Goal: Task Accomplishment & Management: Manage account settings

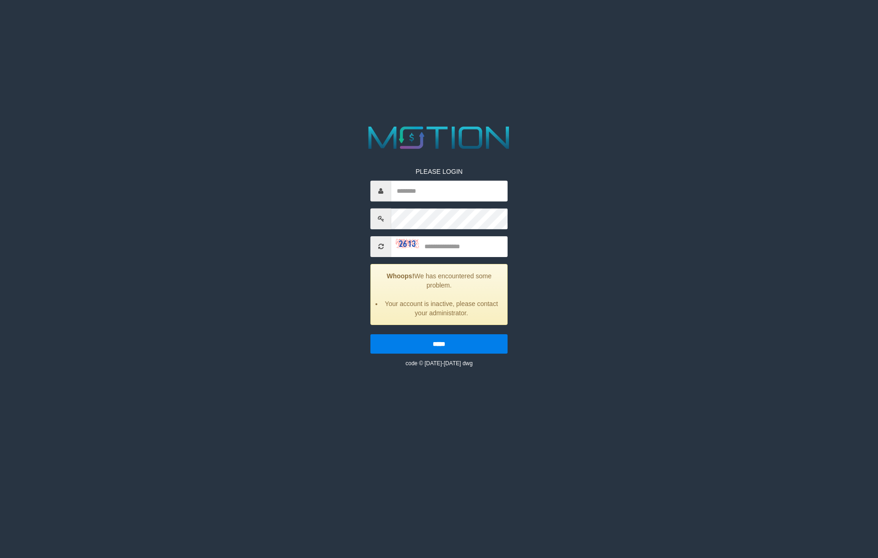
click at [252, 231] on div "PLEASE LOGIN Whoops! We has encountered some problem. Your account is inactive,…" at bounding box center [439, 244] width 453 height 245
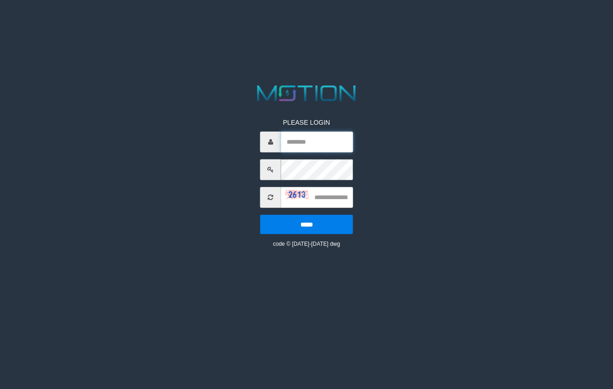
click at [313, 147] on input "text" at bounding box center [317, 142] width 72 height 21
type input "*******"
type input "****"
click at [260, 215] on input "*****" at bounding box center [306, 224] width 93 height 19
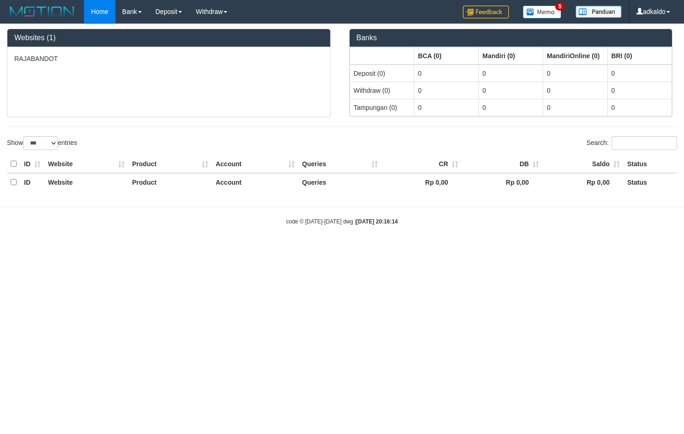
select select "***"
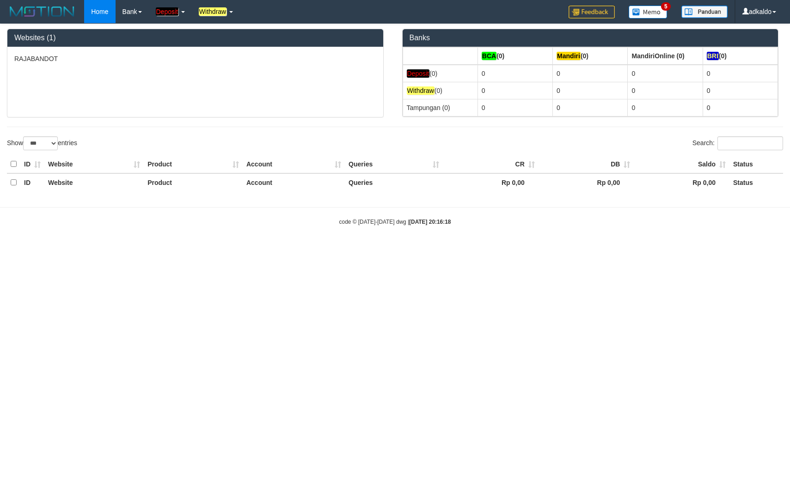
select select "***"
click at [218, 10] on em "Withdraw" at bounding box center [213, 11] width 28 height 8
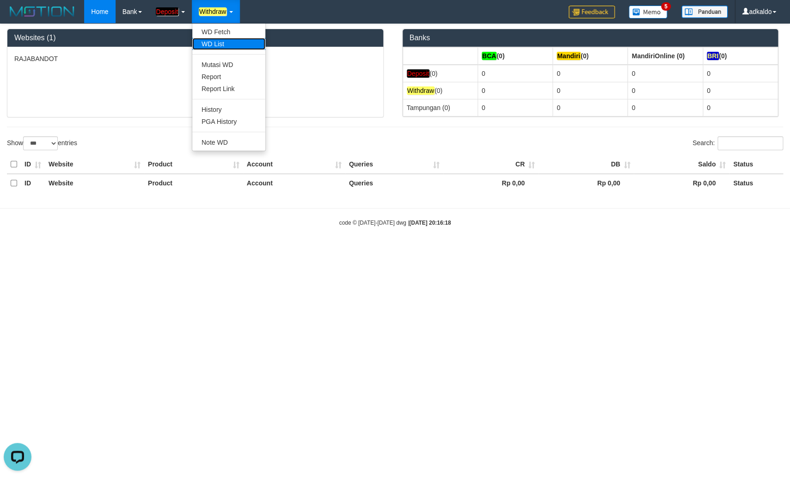
click at [224, 49] on link "WD List" at bounding box center [228, 44] width 73 height 12
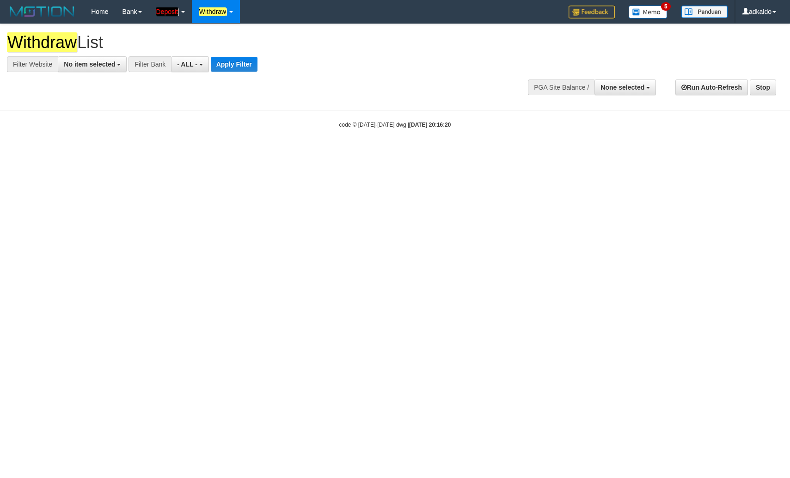
select select
click at [94, 66] on span "No item selected" at bounding box center [89, 64] width 51 height 7
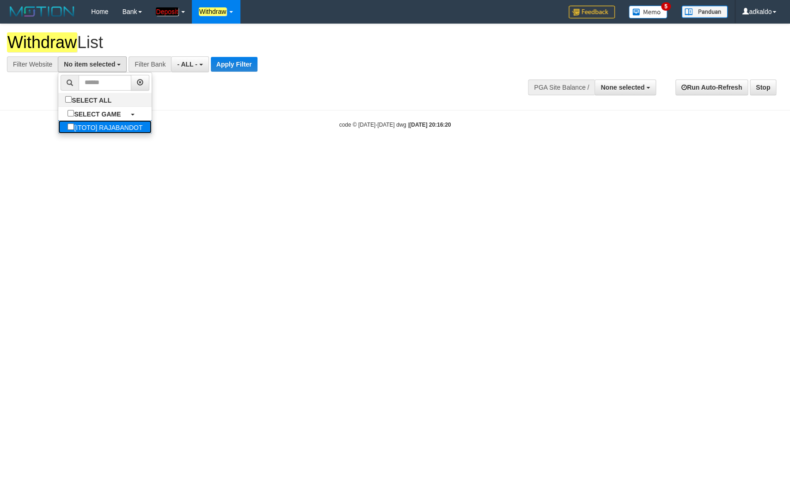
click at [83, 131] on label "[ITOTO] RAJABANDOT" at bounding box center [104, 126] width 93 height 13
select select "***"
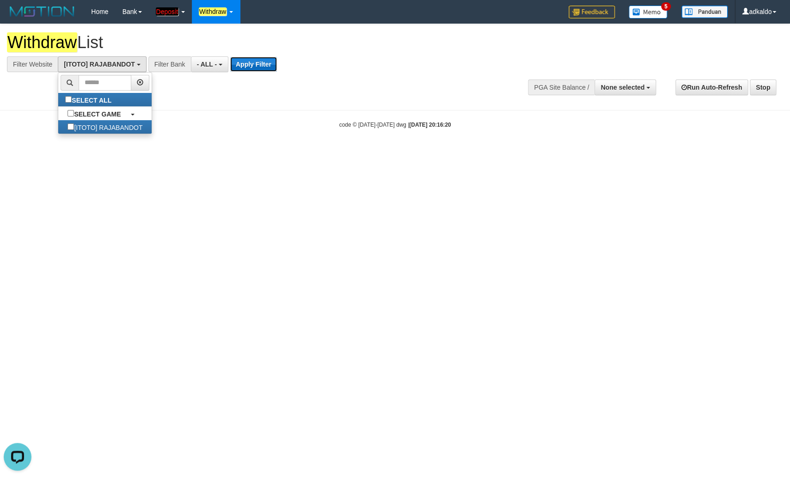
click at [246, 66] on button "Apply Filter" at bounding box center [253, 64] width 47 height 15
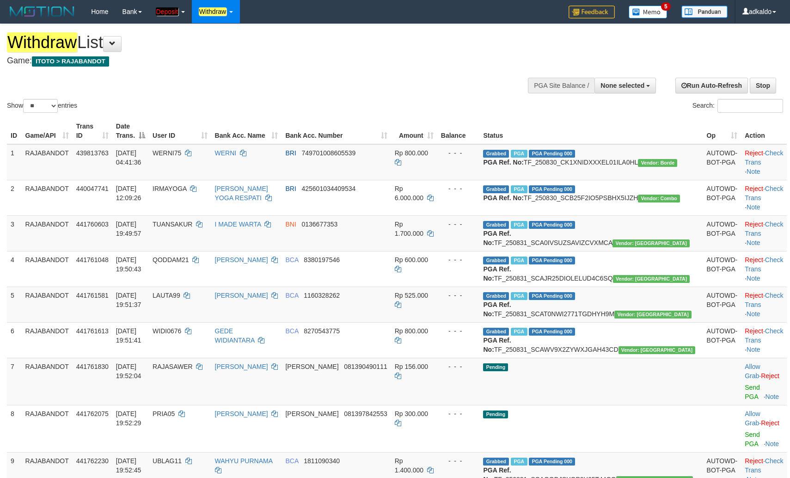
select select
click at [23, 99] on select "** ** ** ***" at bounding box center [40, 106] width 35 height 14
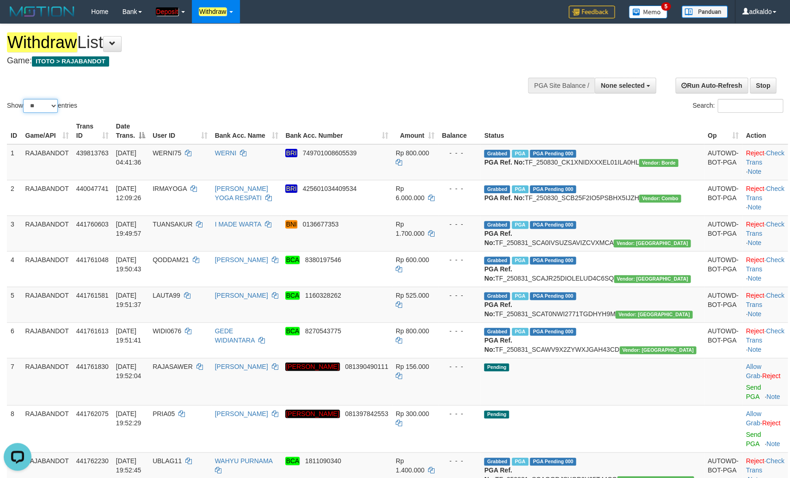
select select "***"
click option "***" at bounding box center [0, 0] width 0 height 0
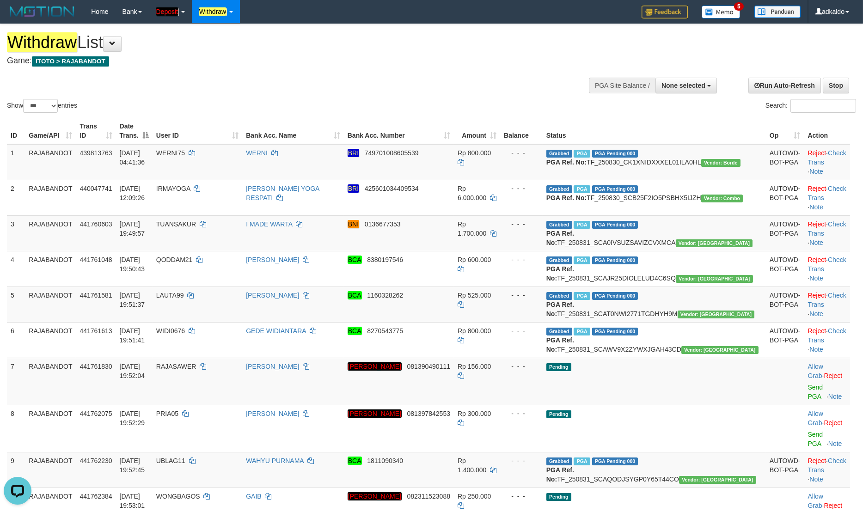
click at [309, 54] on div "Withdraw List Game: ITOTO > RAJABANDOT" at bounding box center [286, 49] width 559 height 32
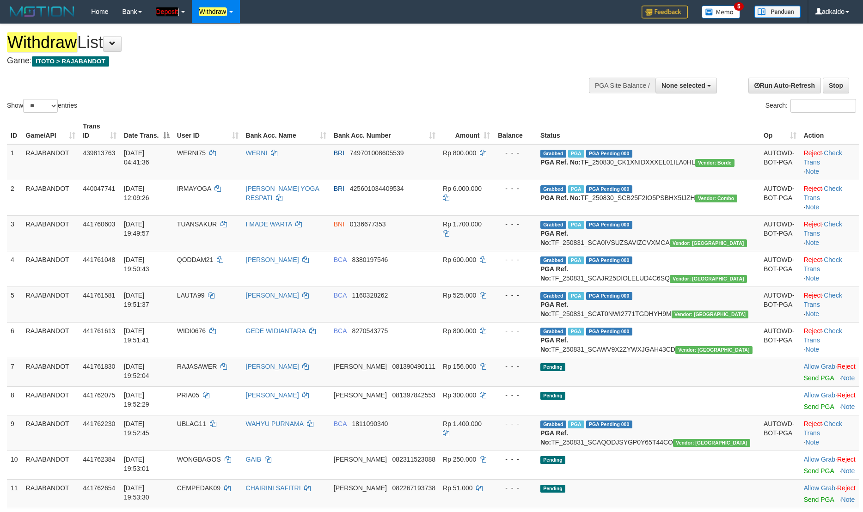
select select
click at [23, 99] on select "** ** ** ***" at bounding box center [40, 106] width 35 height 14
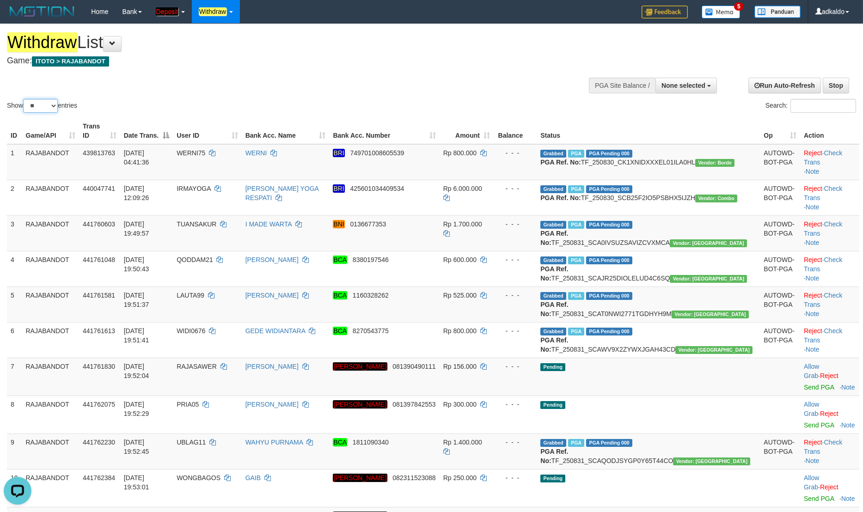
select select "***"
click option "***" at bounding box center [0, 0] width 0 height 0
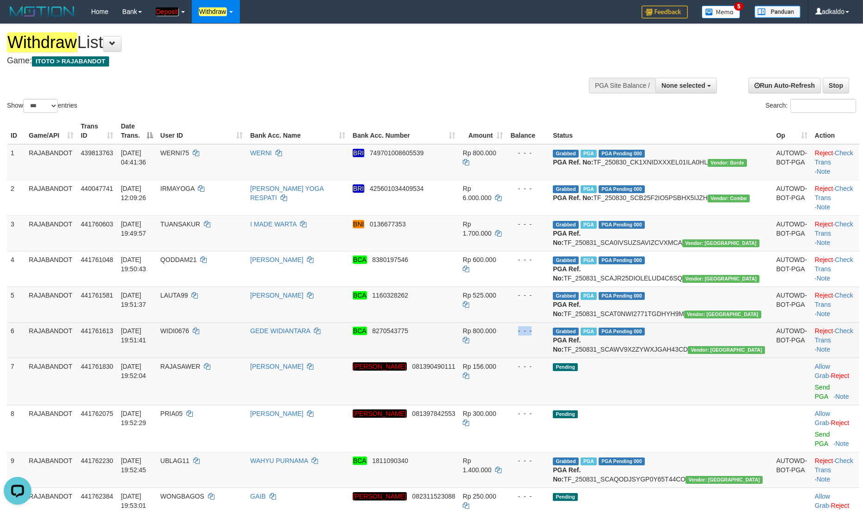
drag, startPoint x: 726, startPoint y: 255, endPoint x: 739, endPoint y: 377, distance: 122.7
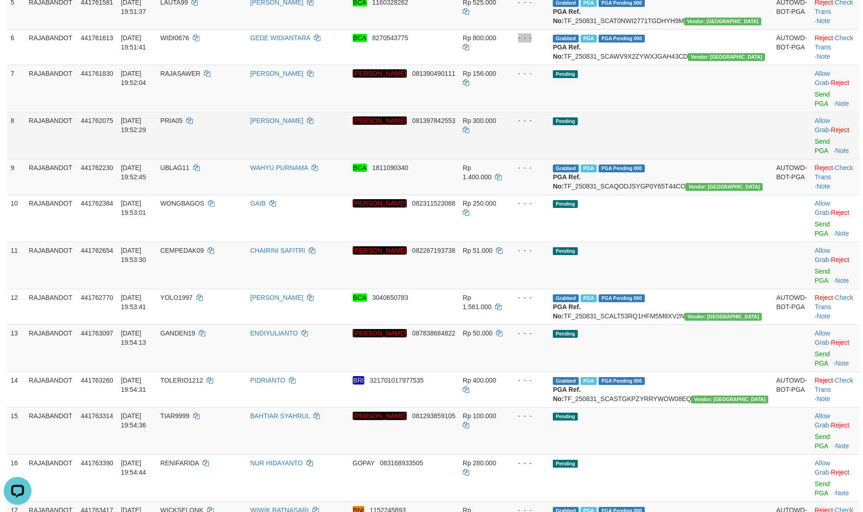
scroll to position [297, 0]
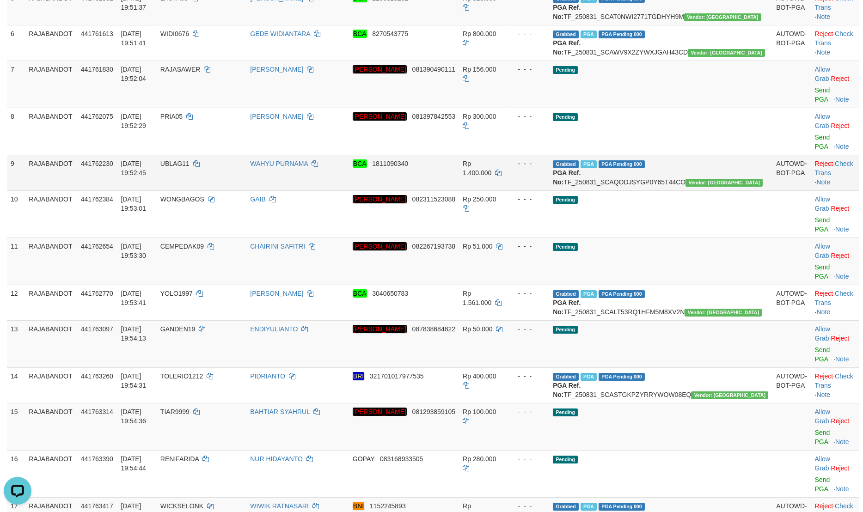
drag, startPoint x: 561, startPoint y: 161, endPoint x: 664, endPoint y: 174, distance: 103.9
click at [549, 155] on td "- - -" at bounding box center [527, 131] width 43 height 47
click at [726, 190] on td "Grabbed PGA PGA Pending 000 {"status":"000","data":{"unique_id":"298-441762230-…" at bounding box center [660, 173] width 223 height 36
copy div "- - -"
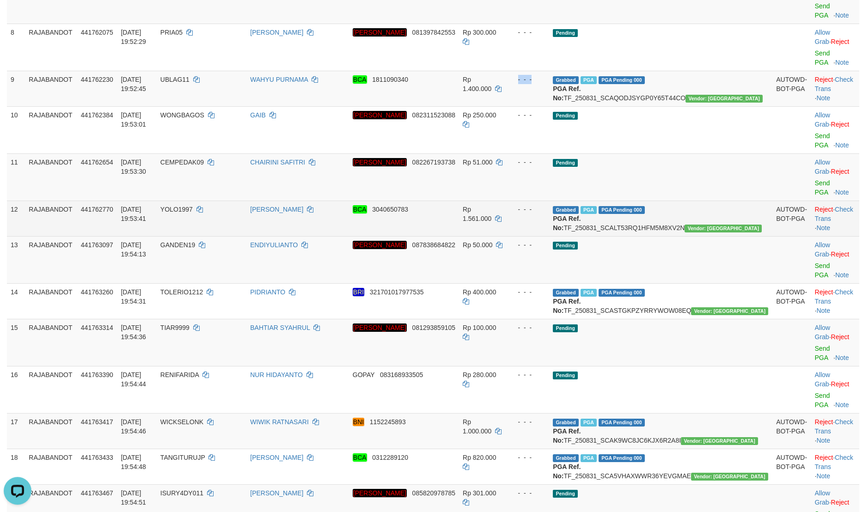
scroll to position [396, 0]
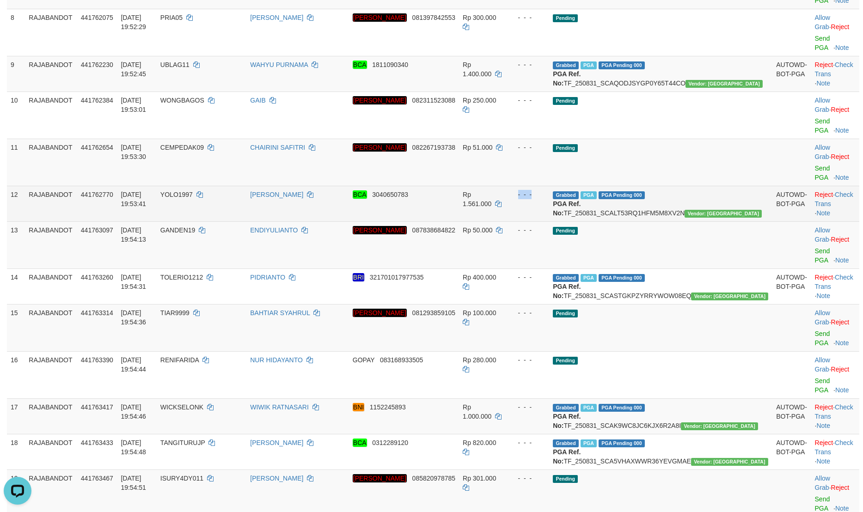
click at [721, 186] on td "Grabbed PGA PGA Pending 000 {"status":"000","data":{"unique_id":"298-441762770-…" at bounding box center [660, 204] width 223 height 36
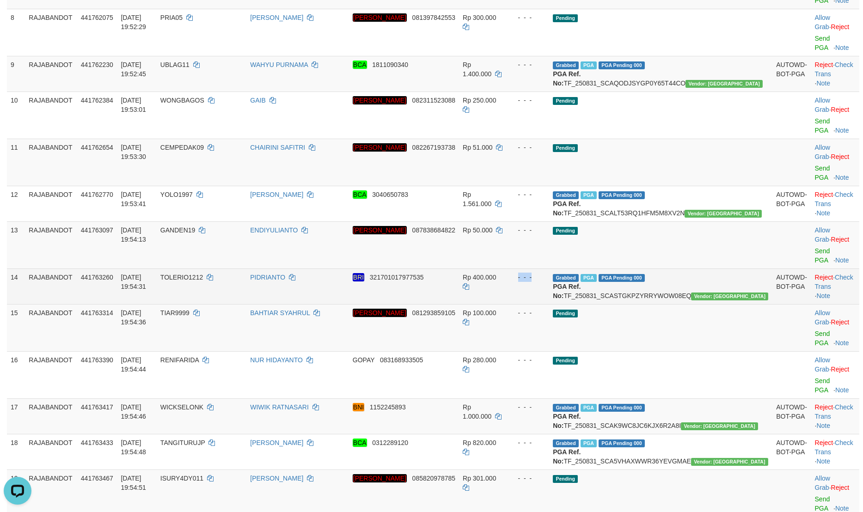
click at [717, 268] on td "Grabbed PGA PGA Pending 000 {"status":"000","data":{"unique_id":"298-441763260-…" at bounding box center [660, 286] width 223 height 36
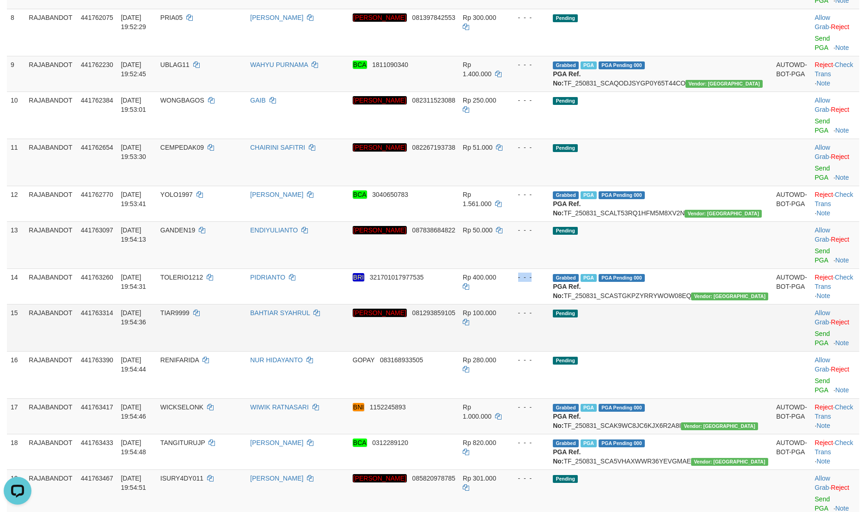
copy div "- - -"
click at [722, 398] on td "Grabbed PGA PGA Pending 000 {"status":"000","data":{"unique_id":"298-441763417-…" at bounding box center [660, 416] width 223 height 36
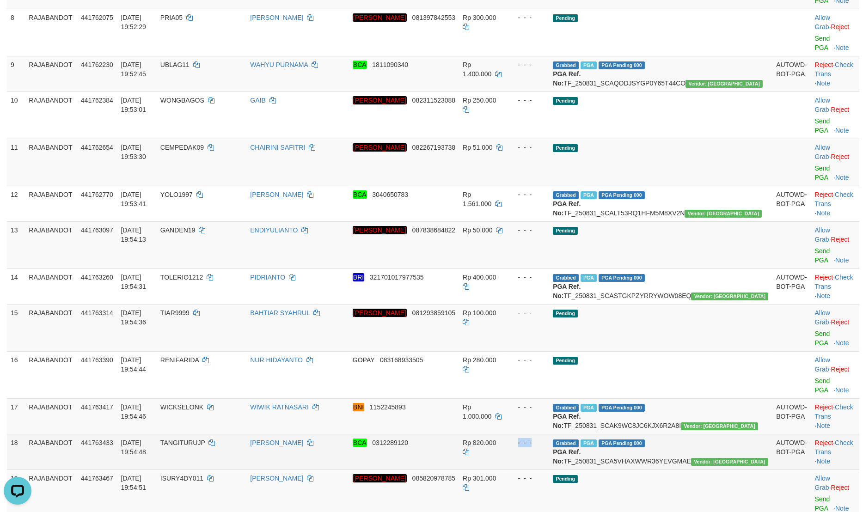
click at [721, 434] on td "Grabbed PGA PGA Pending 000 {"status":"000","data":{"unique_id":"298-441763433-…" at bounding box center [660, 452] width 223 height 36
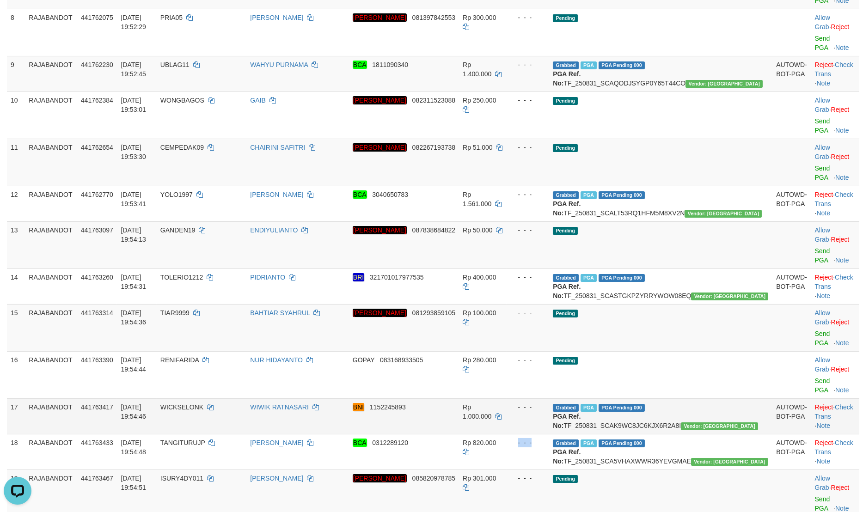
copy div "- - -"
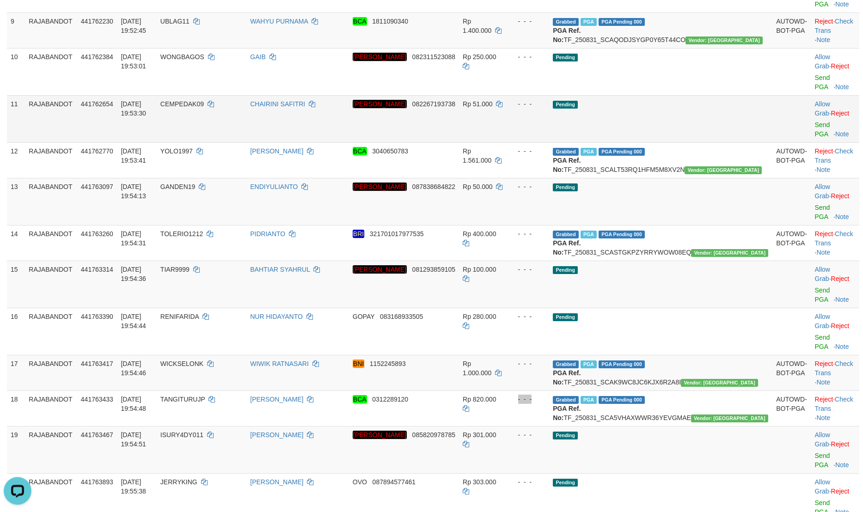
scroll to position [792, 0]
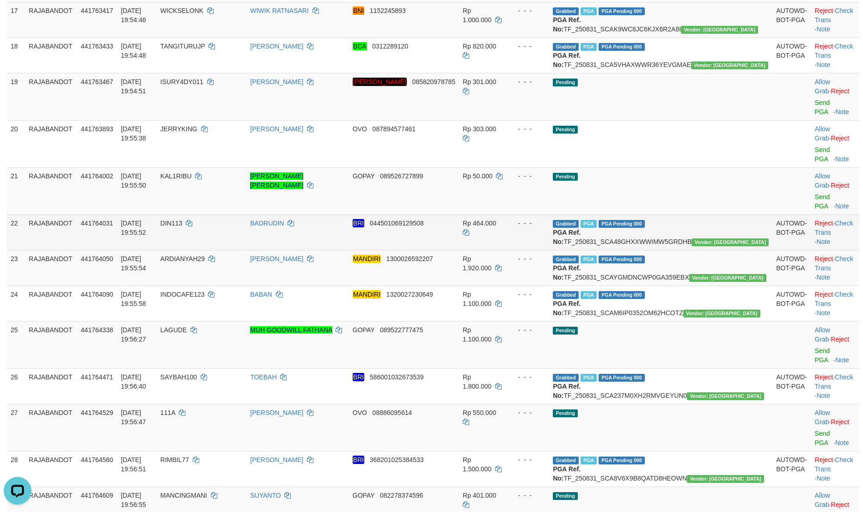
click at [549, 214] on td "- - -" at bounding box center [527, 232] width 43 height 36
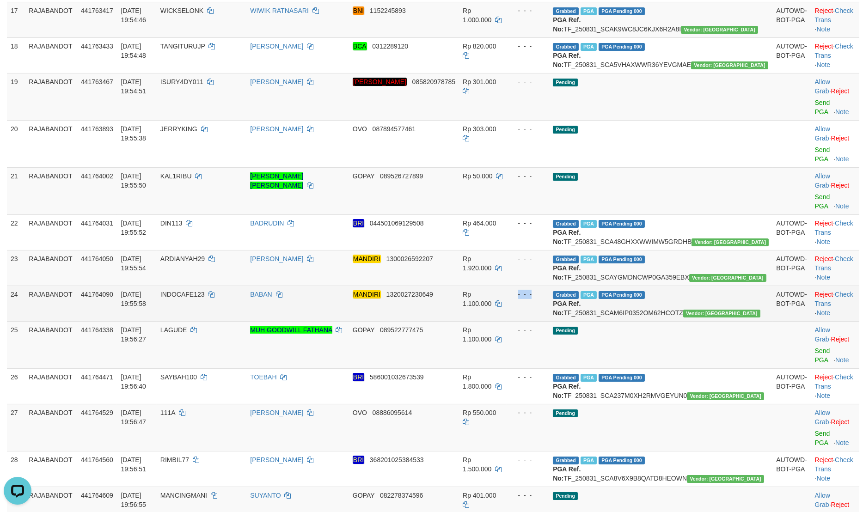
drag, startPoint x: 727, startPoint y: 141, endPoint x: 725, endPoint y: 242, distance: 101.2
copy div "- - -"
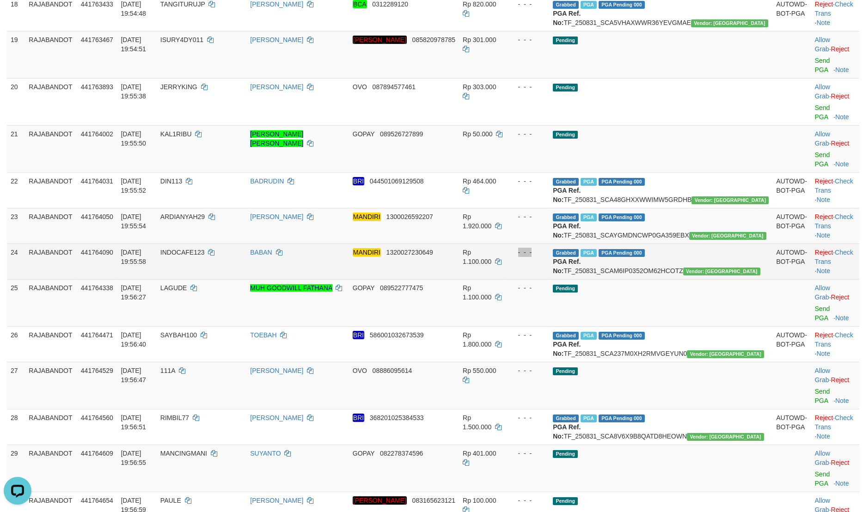
scroll to position [891, 0]
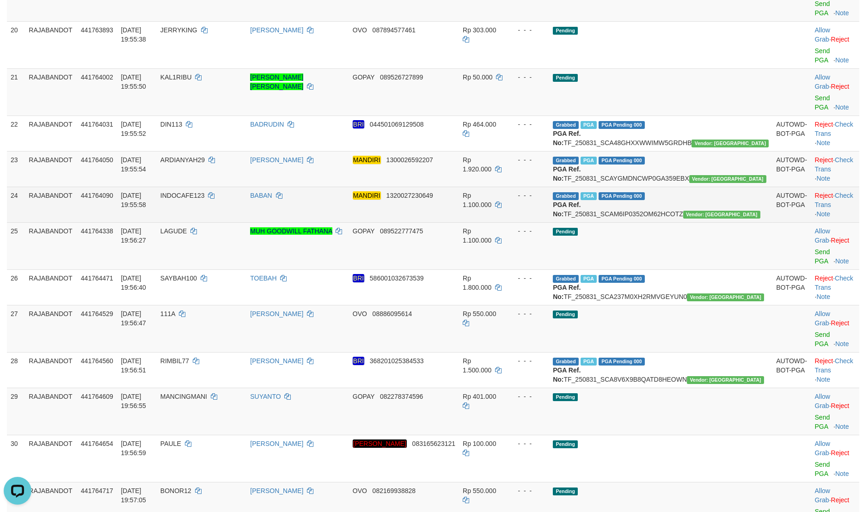
click at [549, 269] on td "- - -" at bounding box center [527, 287] width 43 height 36
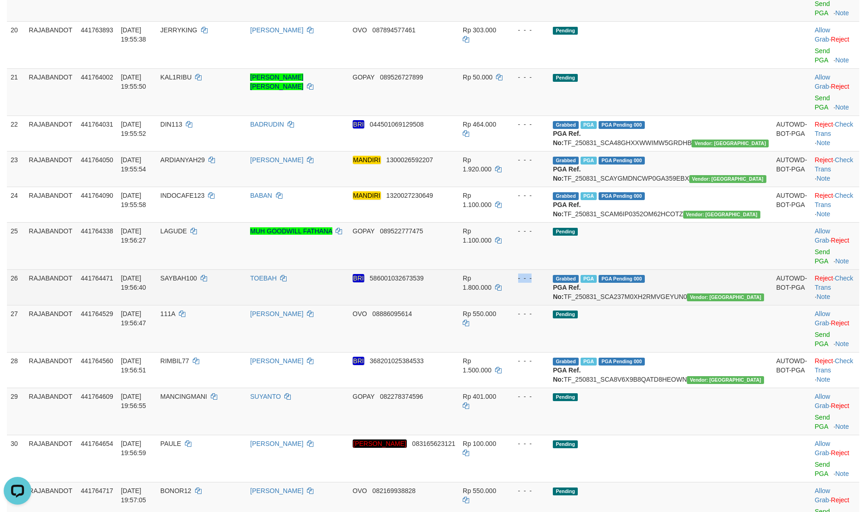
click at [704, 269] on td "Grabbed PGA PGA Pending 000 {"status":"000","data":{"unique_id":"298-441764471-…" at bounding box center [660, 287] width 223 height 36
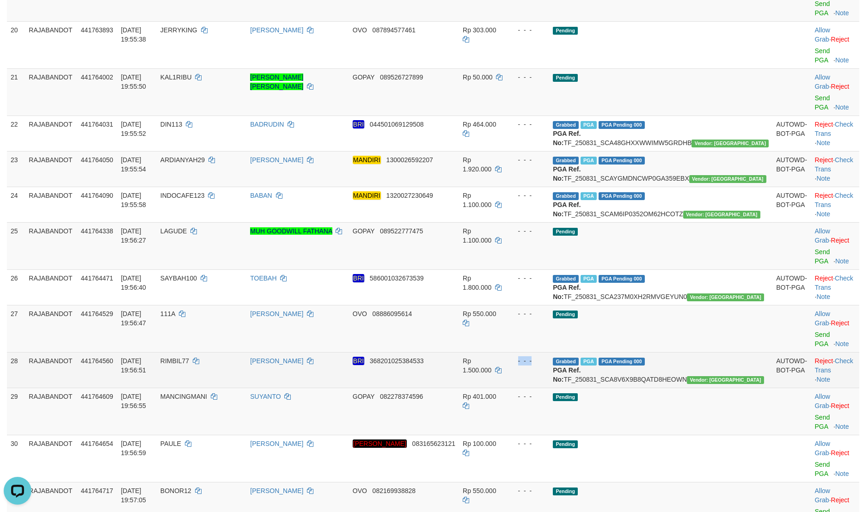
click at [721, 352] on td "Grabbed PGA PGA Pending 000 {"status":"000","data":{"unique_id":"298-441764560-…" at bounding box center [660, 370] width 223 height 36
copy div "- - -"
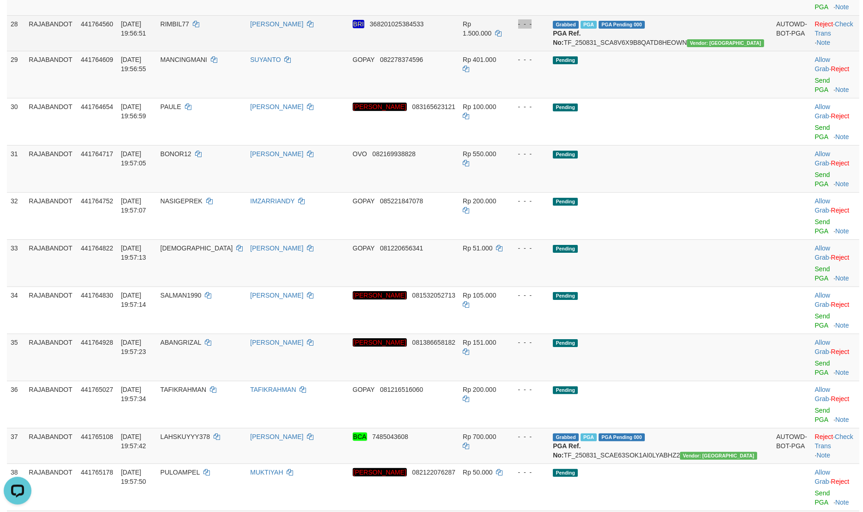
scroll to position [1288, 0]
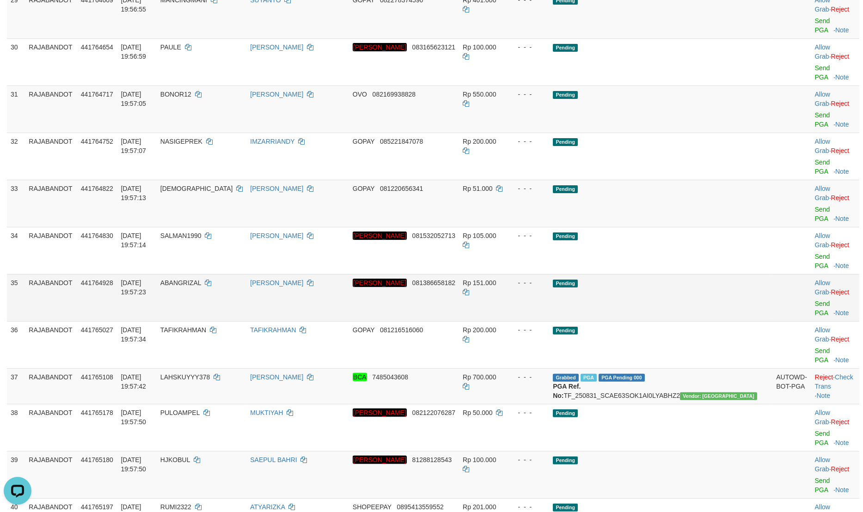
click at [549, 274] on td "- - -" at bounding box center [527, 297] width 43 height 47
click at [714, 368] on td "Grabbed PGA PGA Pending 000 {"status":"000","data":{"unique_id":"298-441765108-…" at bounding box center [660, 386] width 223 height 36
copy div "- - -"
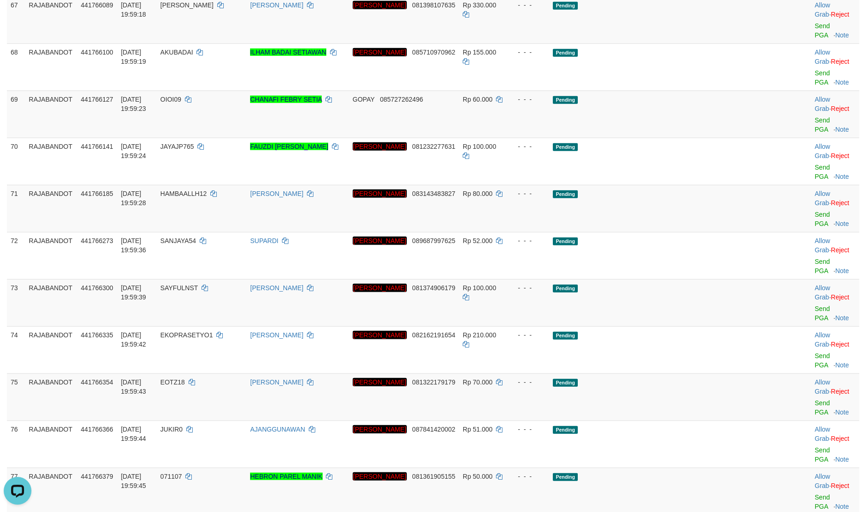
scroll to position [3071, 0]
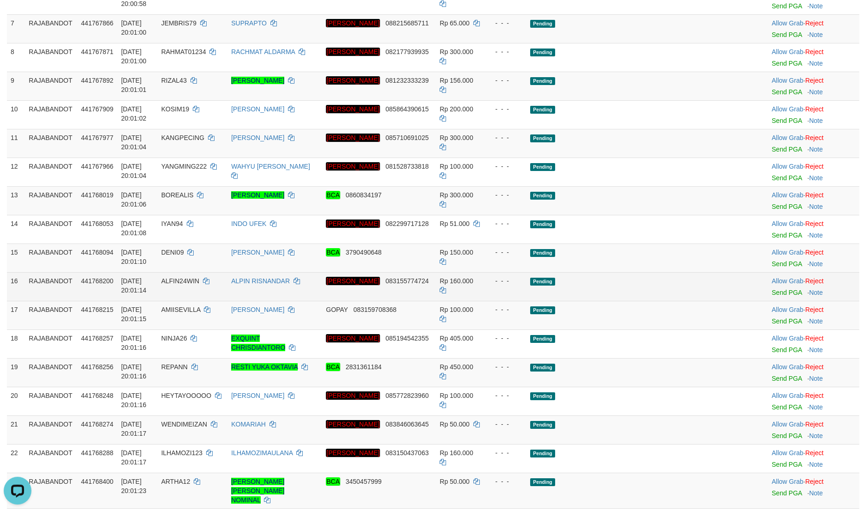
scroll to position [0, 0]
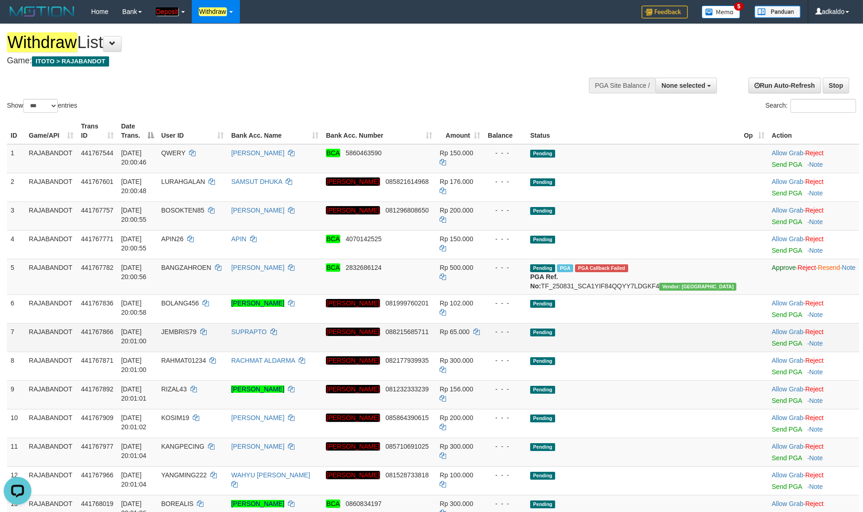
click at [664, 225] on td "Pending" at bounding box center [632, 215] width 213 height 29
click at [360, 54] on div "Withdraw List Game: ITOTO > RAJABANDOT" at bounding box center [286, 49] width 559 height 32
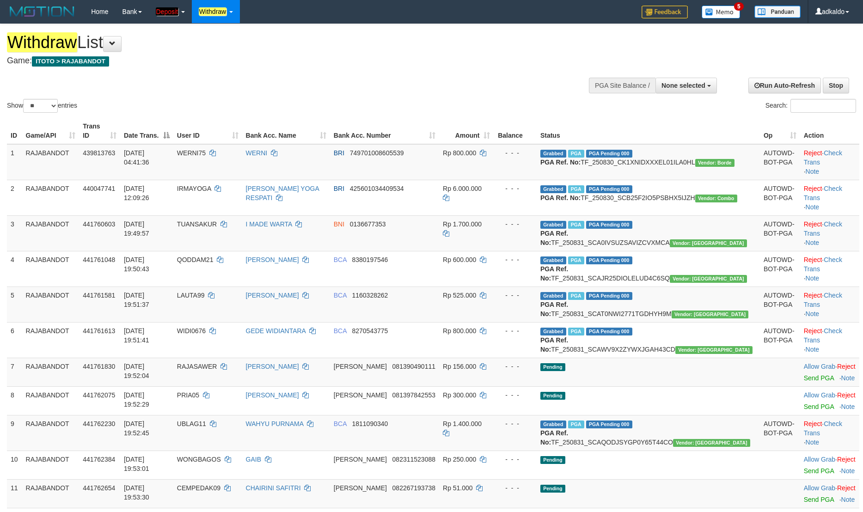
select select
select select "***"
click option "***" at bounding box center [0, 0] width 0 height 0
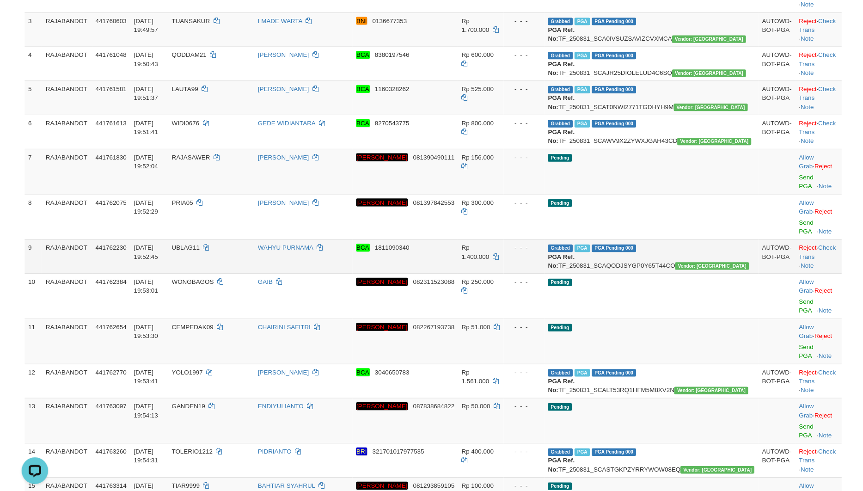
scroll to position [198, 0]
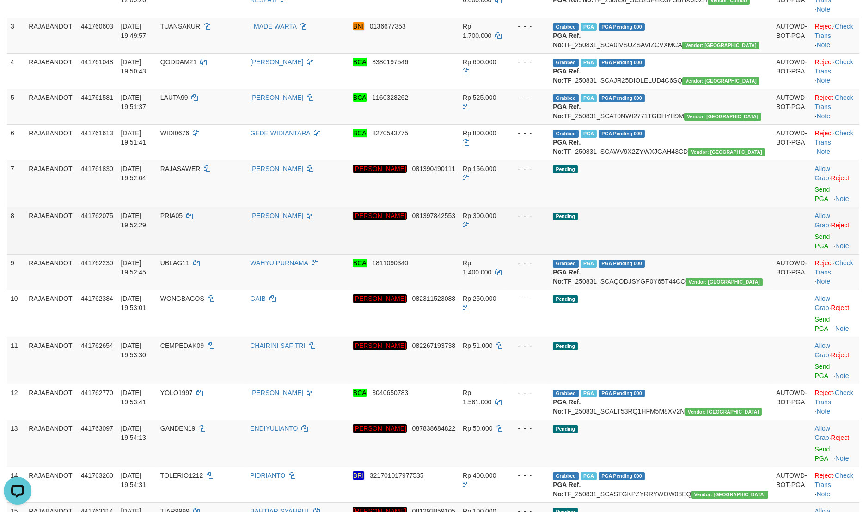
click at [605, 249] on td "Pending" at bounding box center [660, 230] width 223 height 47
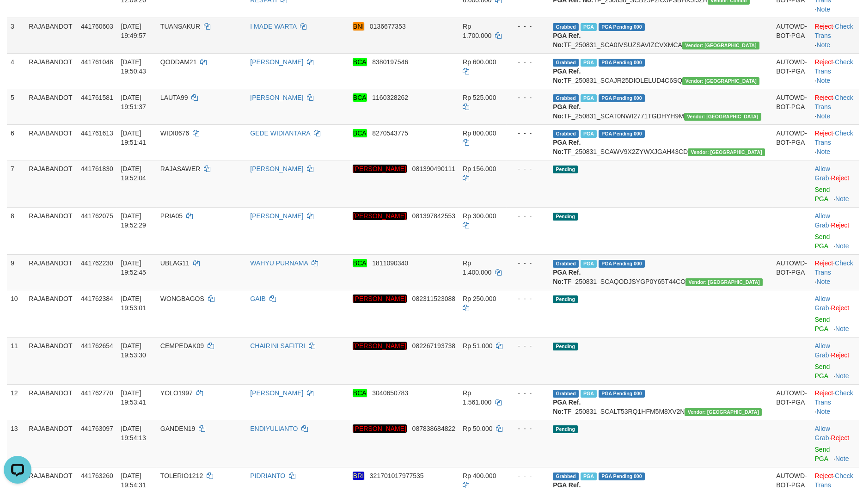
click at [221, 50] on td "TUANSAKUR" at bounding box center [202, 36] width 90 height 36
copy td "TUANSAKUR"
click at [549, 207] on td "- - -" at bounding box center [527, 183] width 43 height 47
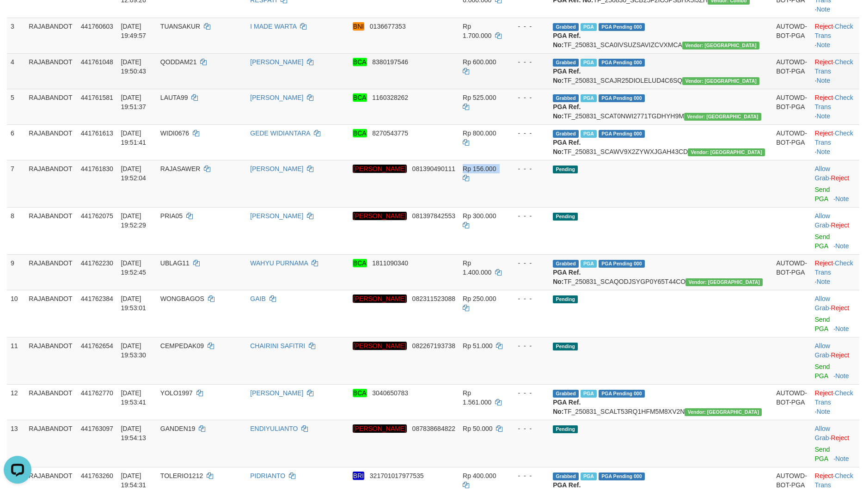
click at [230, 89] on td "QODDAM21" at bounding box center [202, 71] width 90 height 36
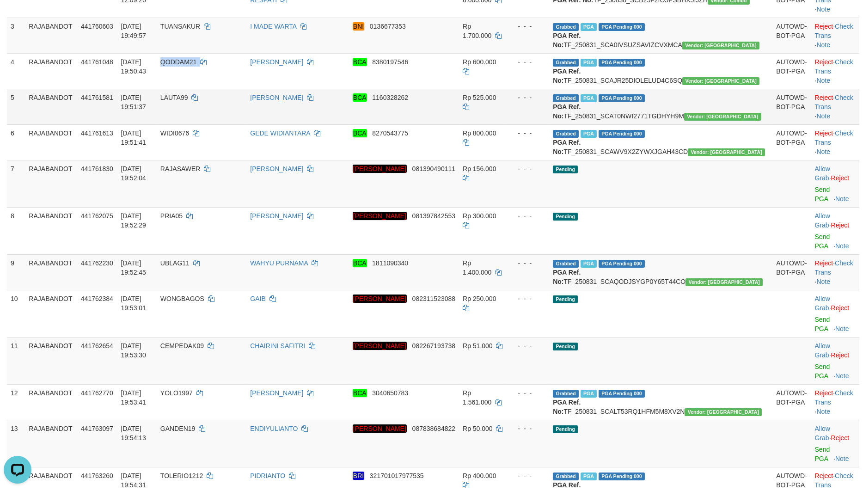
copy td "QODDAM21"
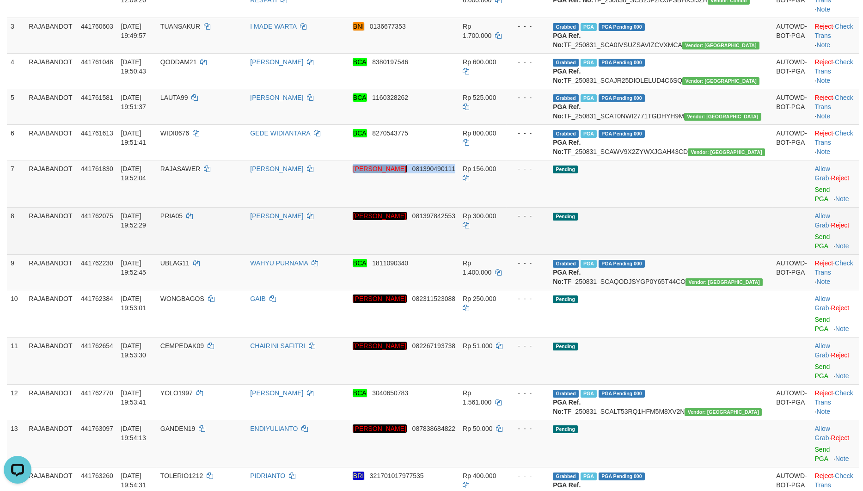
drag, startPoint x: 522, startPoint y: 241, endPoint x: 480, endPoint y: 249, distance: 42.8
click at [506, 207] on td "Rp 156.000" at bounding box center [483, 183] width 48 height 47
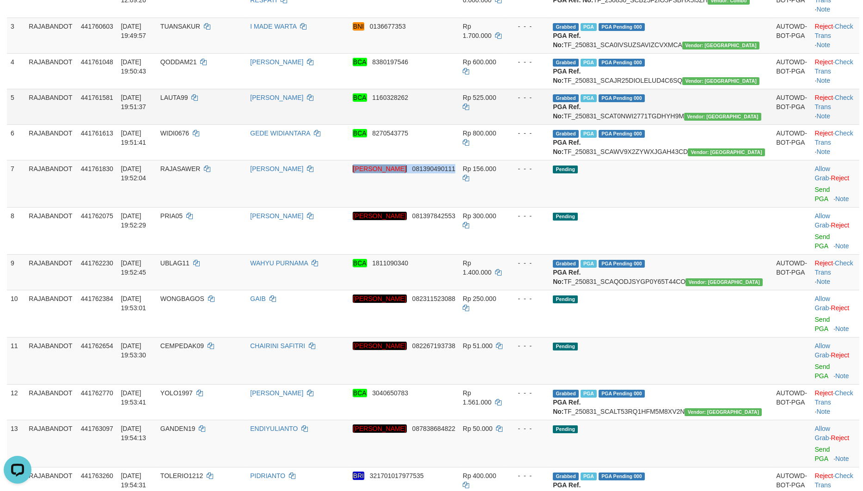
click at [221, 124] on td "LAUTA99" at bounding box center [202, 107] width 90 height 36
drag, startPoint x: 221, startPoint y: 138, endPoint x: 246, endPoint y: 146, distance: 26.9
click at [222, 124] on td "LAUTA99" at bounding box center [202, 107] width 90 height 36
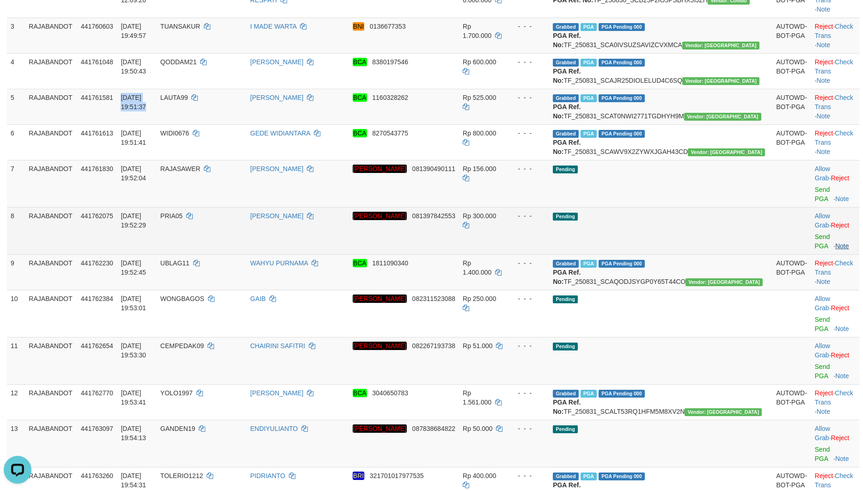
copy td "31/08/2025 19:51:37"
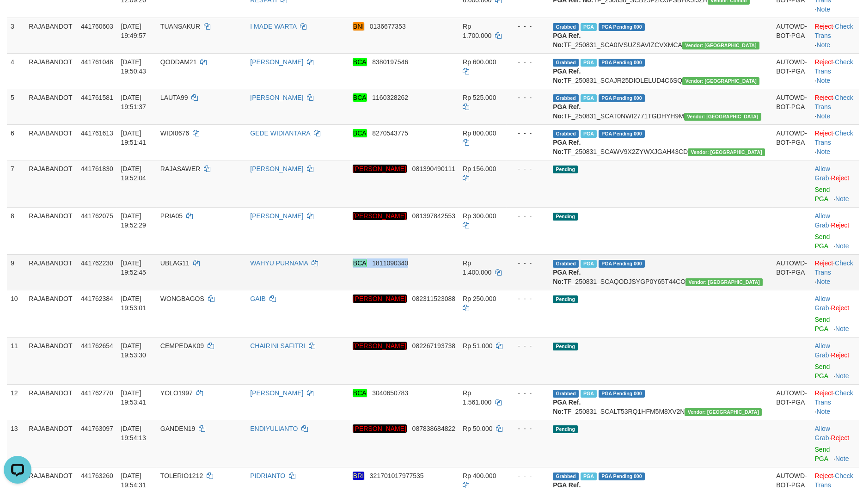
drag, startPoint x: 513, startPoint y: 291, endPoint x: 493, endPoint y: 298, distance: 21.6
click at [506, 290] on td "Rp 1.400.000" at bounding box center [483, 272] width 48 height 36
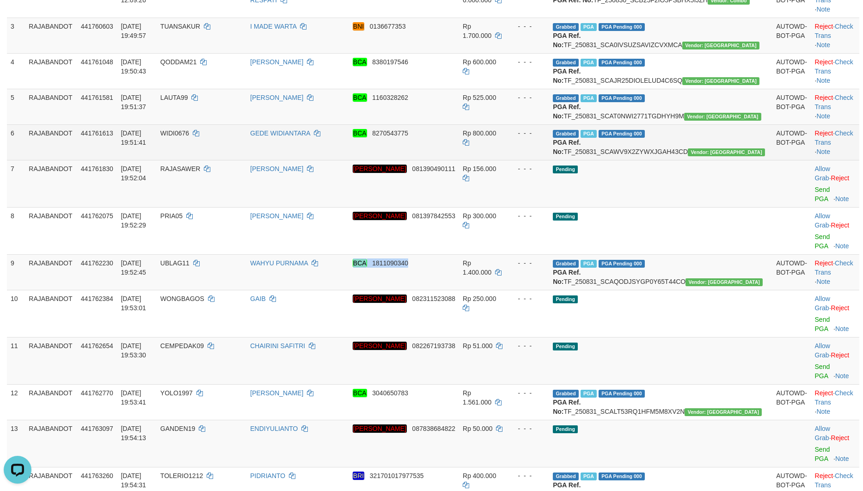
click at [220, 160] on td "WIDI0676" at bounding box center [202, 142] width 90 height 36
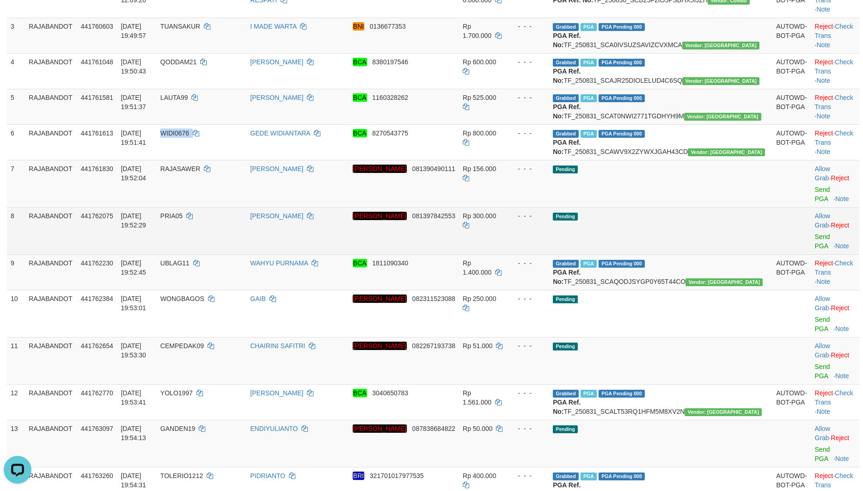
copy td "WIDI0676"
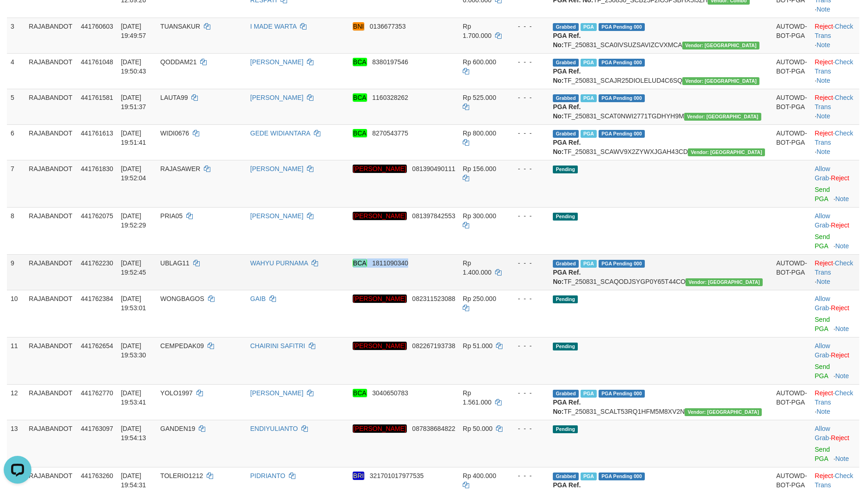
drag, startPoint x: 556, startPoint y: 301, endPoint x: 521, endPoint y: 313, distance: 37.3
click at [506, 290] on td "Rp 1.400.000" at bounding box center [483, 272] width 48 height 36
click at [218, 286] on td "UBLAG11" at bounding box center [202, 272] width 90 height 36
copy td "UBLAG11"
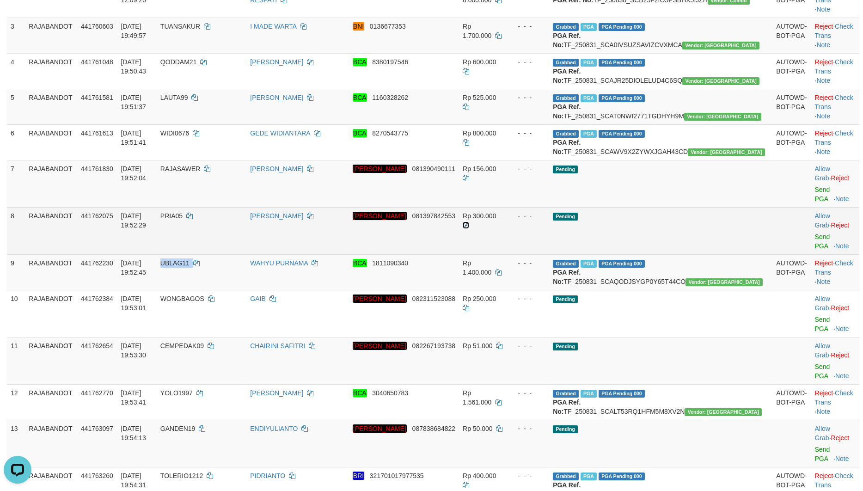
drag, startPoint x: 541, startPoint y: 255, endPoint x: 536, endPoint y: 258, distance: 5.8
click at [469, 229] on link at bounding box center [465, 224] width 6 height 7
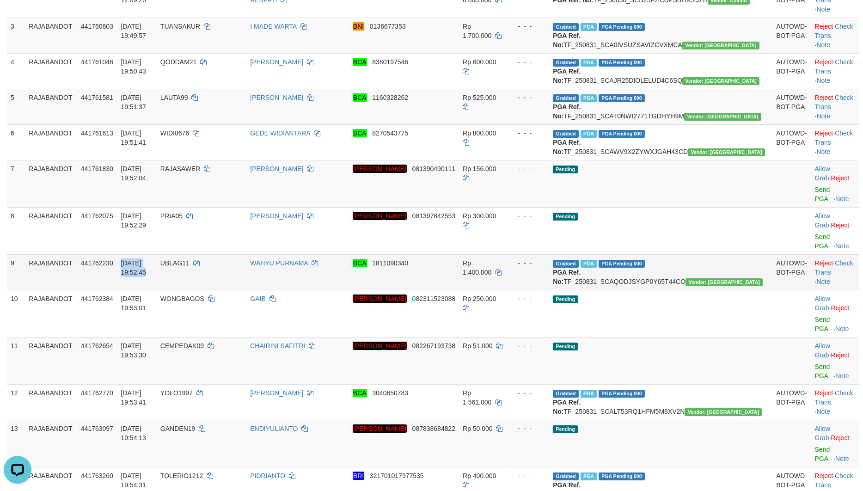
click at [234, 287] on td "UBLAG11" at bounding box center [202, 272] width 90 height 36
copy td "UBLAG11"
drag, startPoint x: 651, startPoint y: 214, endPoint x: 655, endPoint y: 219, distance: 5.9
click at [651, 160] on td "Grabbed PGA PGA Pending 000 {"status":"000","data":{"unique_id":"298-441761613-…" at bounding box center [660, 142] width 223 height 36
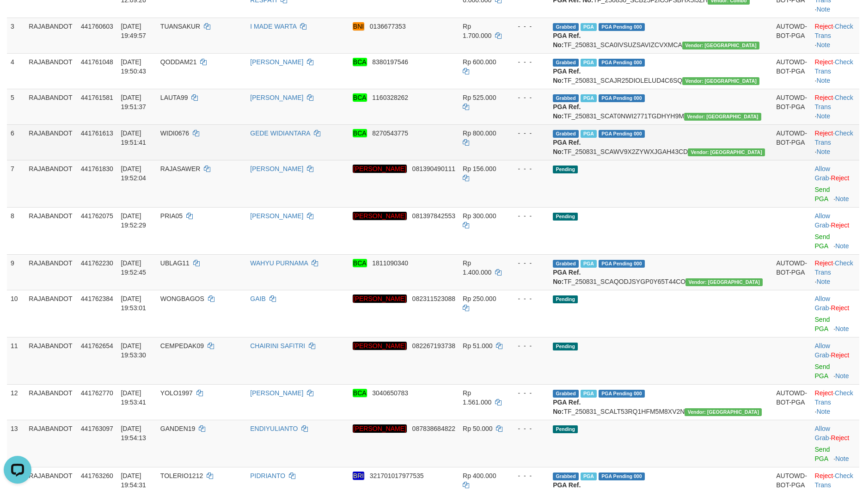
click at [222, 160] on td "WIDI0676" at bounding box center [202, 142] width 90 height 36
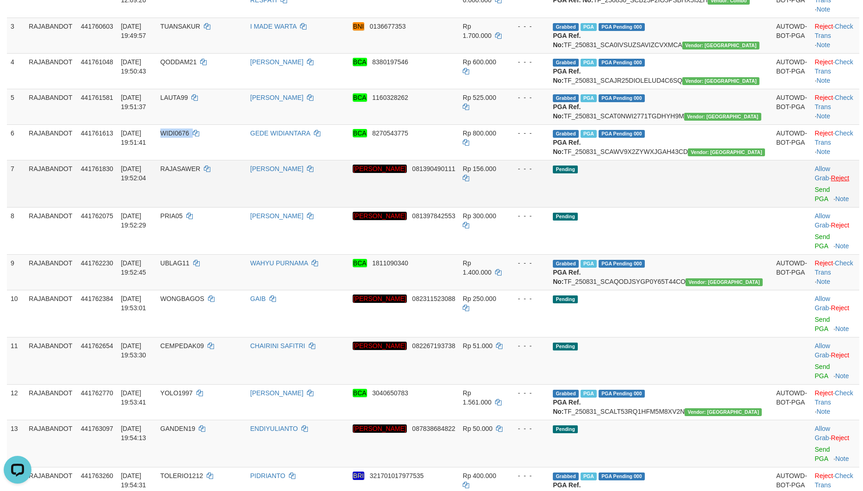
copy td "WIDI0676"
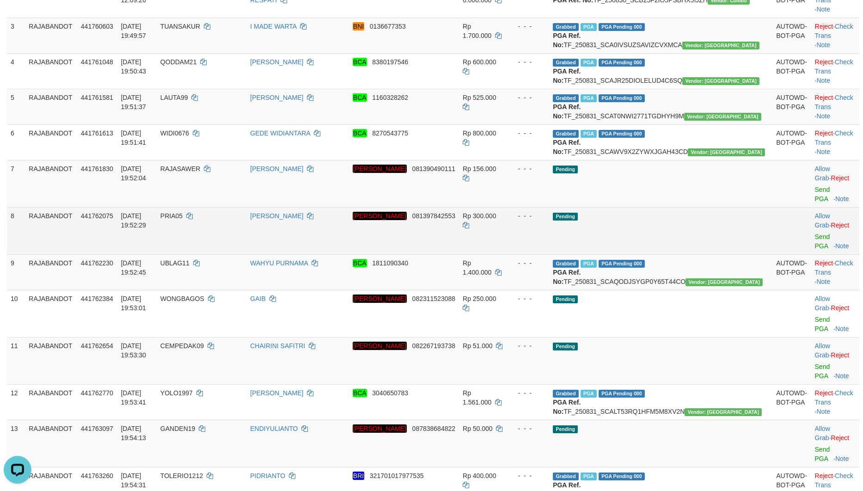
click at [545, 220] on div "- - -" at bounding box center [527, 215] width 35 height 9
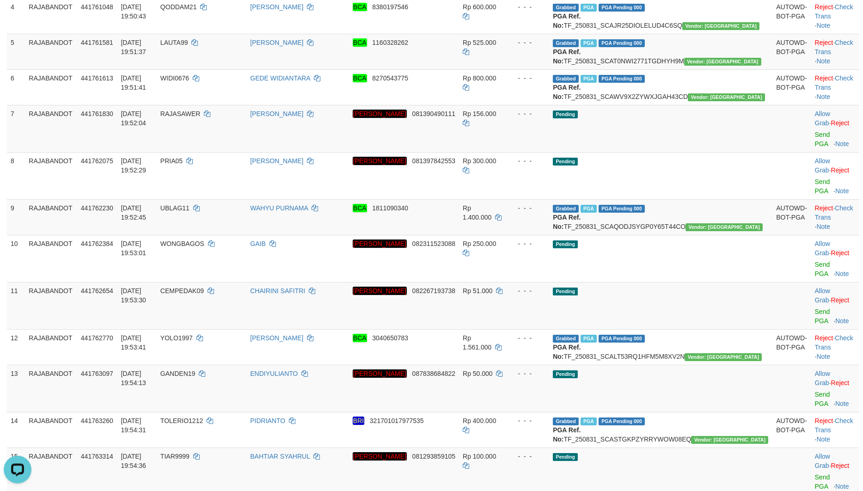
scroll to position [495, 0]
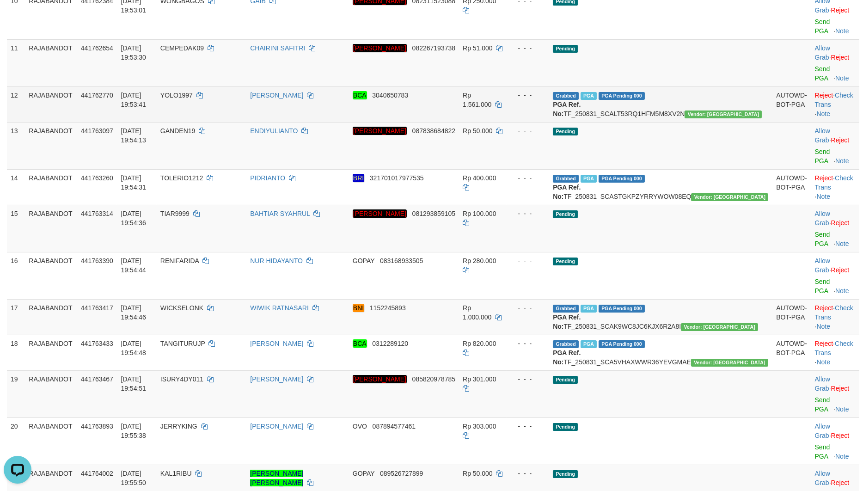
click at [193, 91] on span "YOLO1997" at bounding box center [176, 94] width 32 height 7
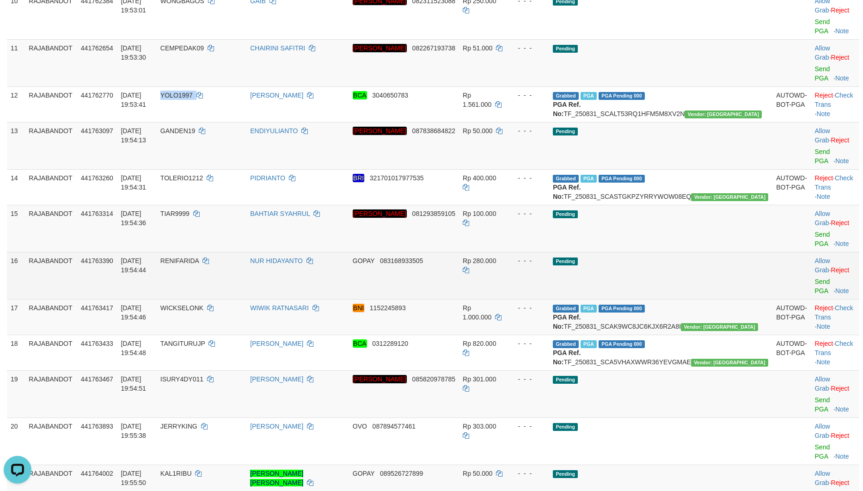
copy td "YOLO1997"
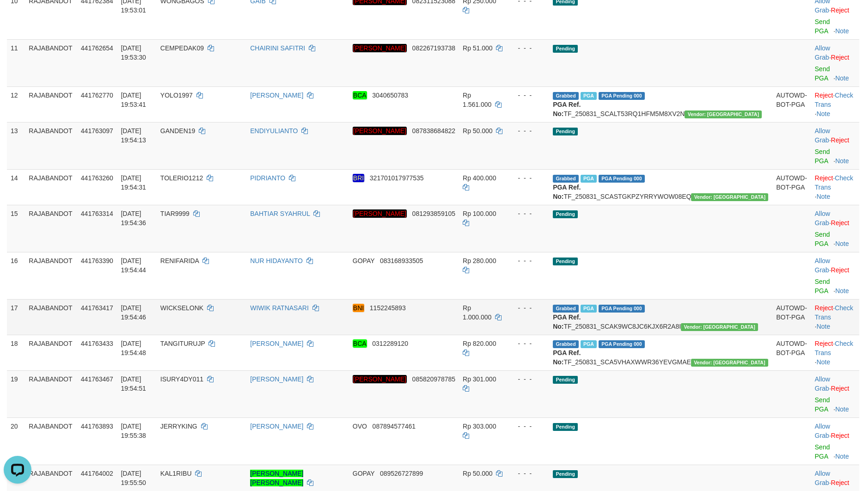
drag, startPoint x: 534, startPoint y: 255, endPoint x: 512, endPoint y: 262, distance: 22.8
click at [506, 299] on td "Rp 1.000.000" at bounding box center [483, 317] width 48 height 36
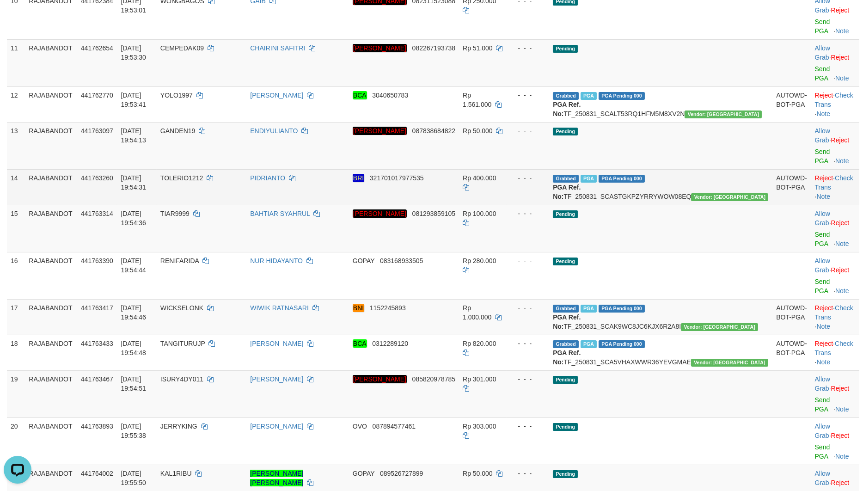
click at [241, 169] on td "TOLERIO1212" at bounding box center [202, 187] width 90 height 36
drag, startPoint x: 241, startPoint y: 155, endPoint x: 265, endPoint y: 167, distance: 27.1
click at [242, 169] on td "TOLERIO1212" at bounding box center [202, 187] width 90 height 36
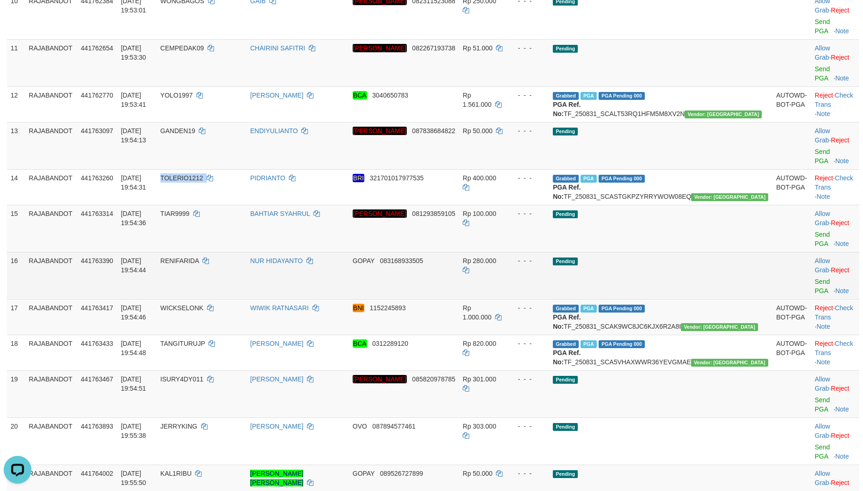
copy td "TOLERIO1212"
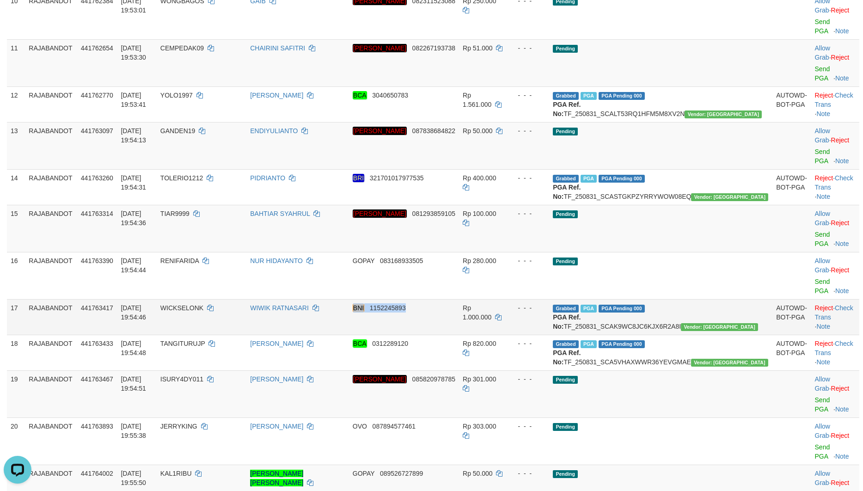
click at [554, 299] on tr "17 RAJABANDOT 441763417 31/08/2025 19:54:46 WICKSELONK WIWIK RATNASARI BNI 1152…" at bounding box center [433, 317] width 852 height 36
click at [231, 299] on td "WICKSELONK" at bounding box center [202, 317] width 90 height 36
copy td "WICKSELONK"
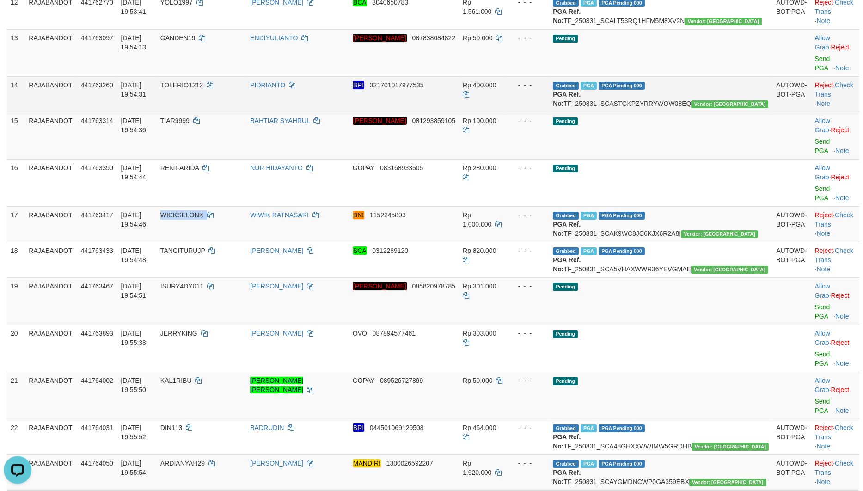
scroll to position [594, 0]
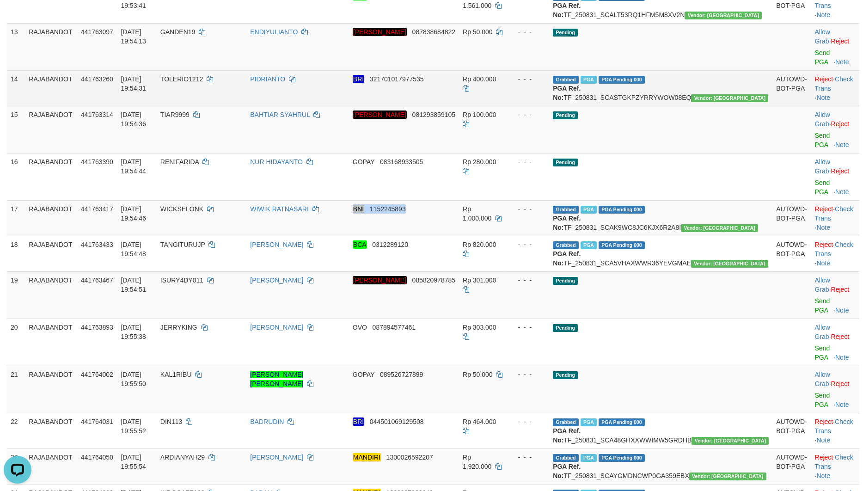
click at [506, 200] on td "Rp 1.000.000" at bounding box center [483, 218] width 48 height 36
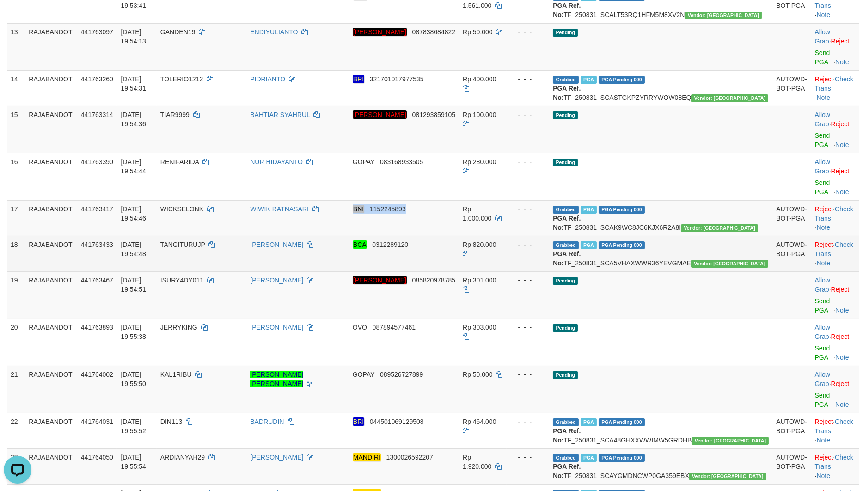
click at [205, 241] on span "TANGITURUJP" at bounding box center [182, 244] width 45 height 7
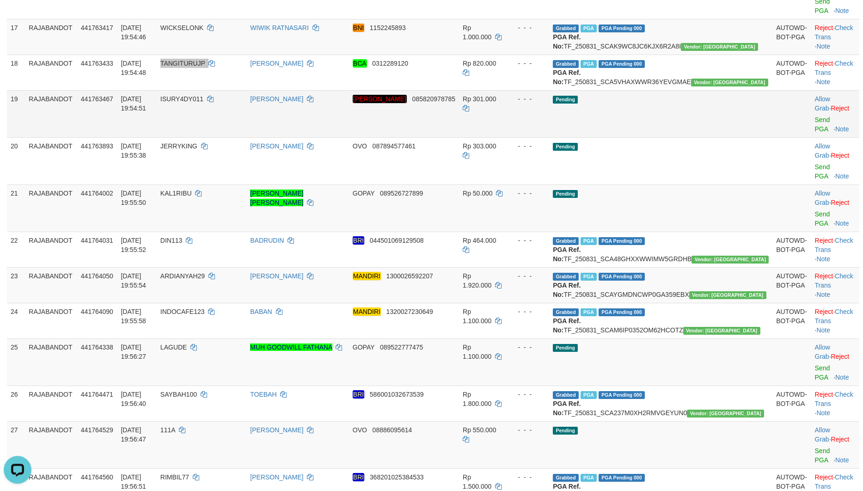
scroll to position [792, 0]
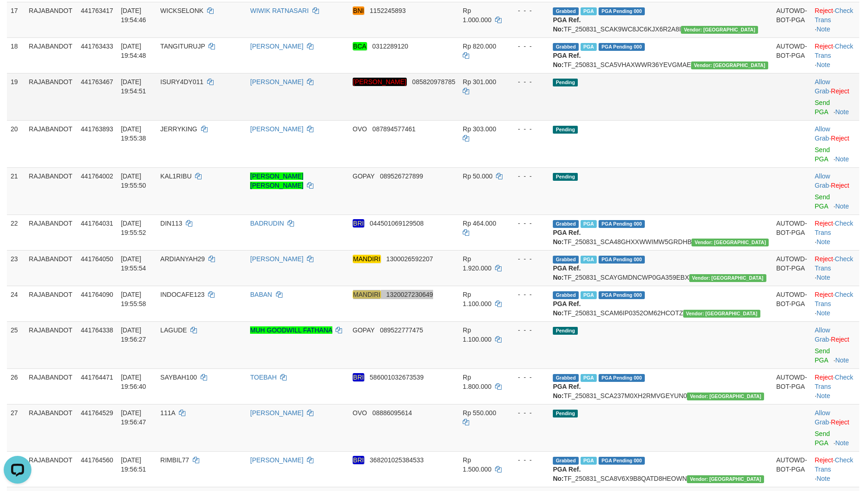
click at [506, 286] on td "Rp 1.100.000" at bounding box center [483, 304] width 48 height 36
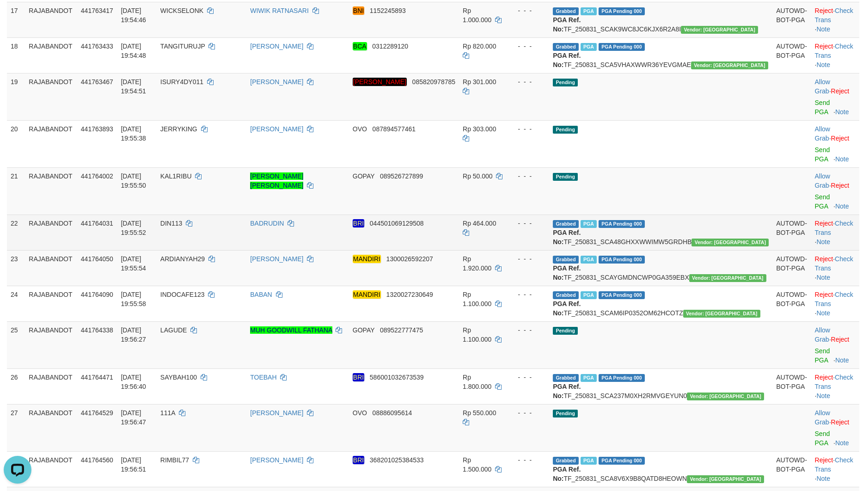
click at [246, 214] on td "DIN113" at bounding box center [202, 232] width 90 height 36
click at [231, 214] on td "DIN113" at bounding box center [202, 232] width 90 height 36
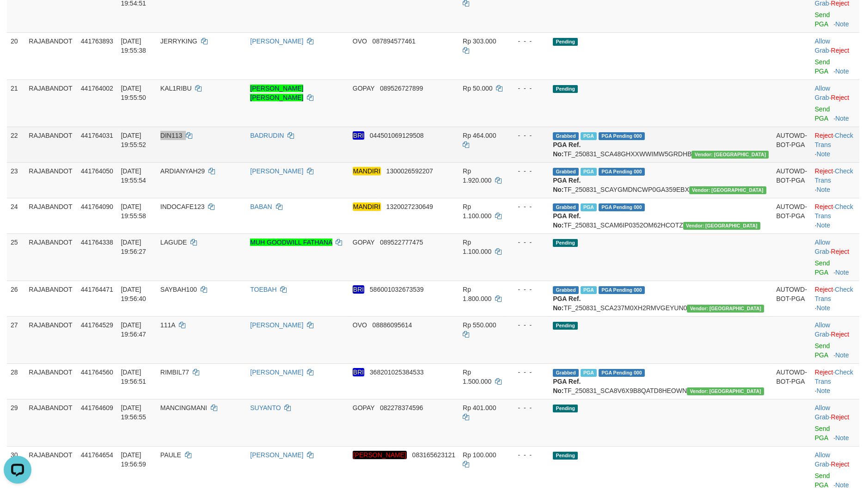
scroll to position [891, 0]
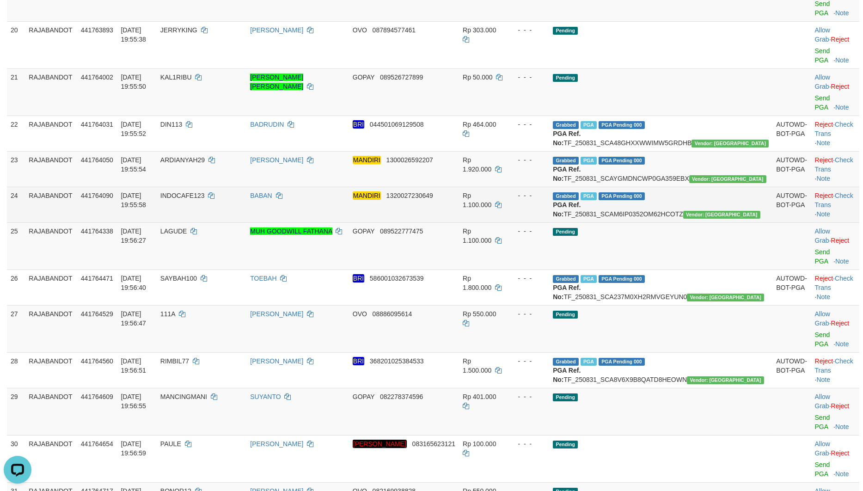
click at [506, 187] on td "Rp 1.100.000" at bounding box center [483, 205] width 48 height 36
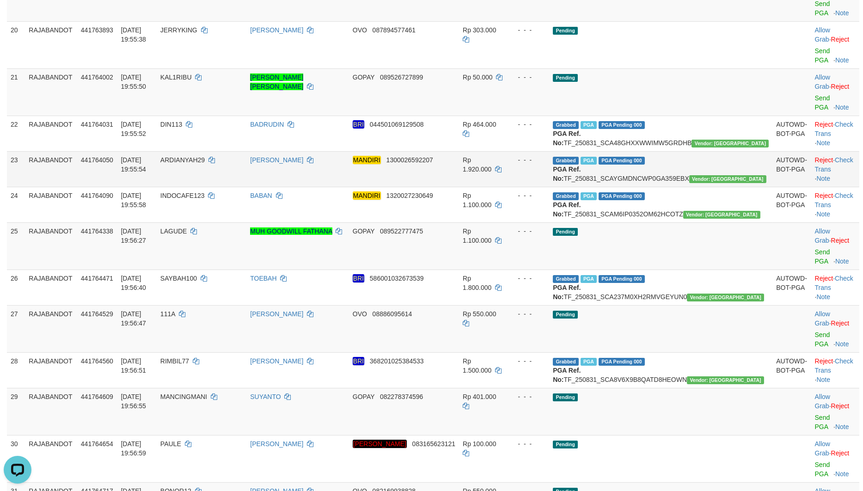
click at [221, 151] on td "ARDIANYAH29" at bounding box center [202, 169] width 90 height 36
drag, startPoint x: 546, startPoint y: 231, endPoint x: 497, endPoint y: 249, distance: 51.6
click at [506, 269] on td "Rp 1.800.000" at bounding box center [483, 287] width 48 height 36
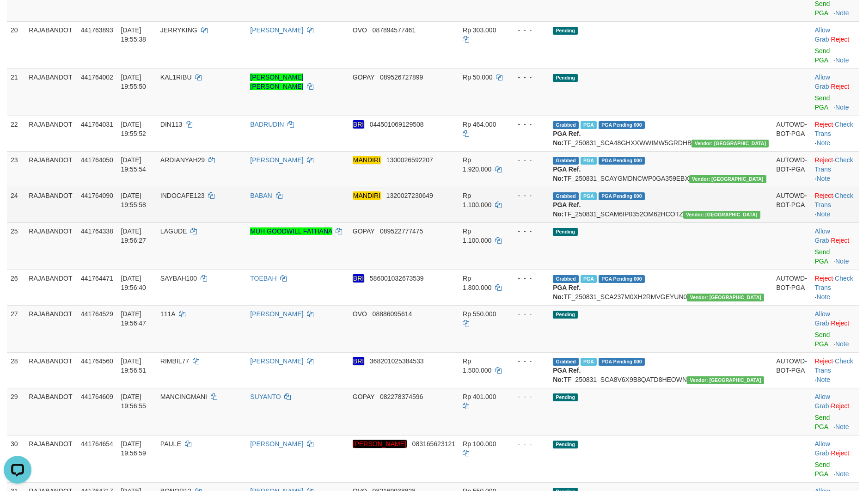
click at [231, 187] on td "INDOCAFE123" at bounding box center [202, 205] width 90 height 36
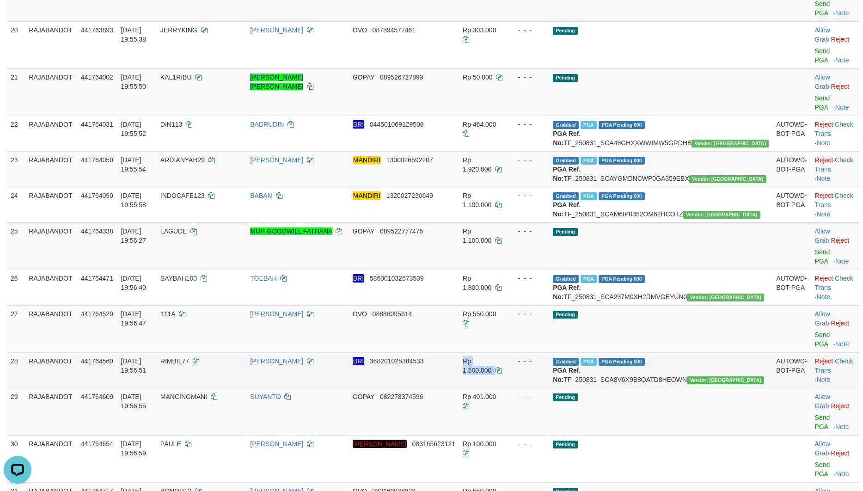
drag, startPoint x: 565, startPoint y: 284, endPoint x: 553, endPoint y: 288, distance: 13.0
click at [549, 352] on td "- - -" at bounding box center [527, 370] width 43 height 36
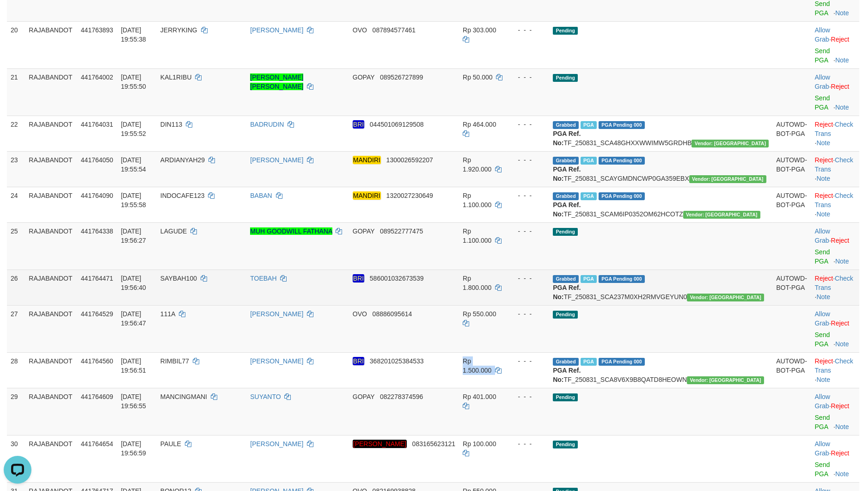
click at [197, 274] on span "SAYBAH100" at bounding box center [178, 277] width 36 height 7
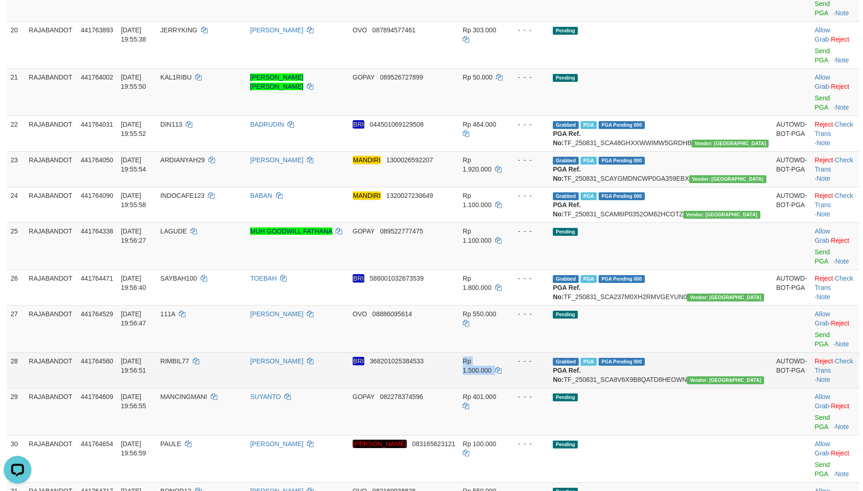
click at [549, 352] on td "- - -" at bounding box center [527, 370] width 43 height 36
click at [218, 352] on td "RIMBIL77" at bounding box center [202, 370] width 90 height 36
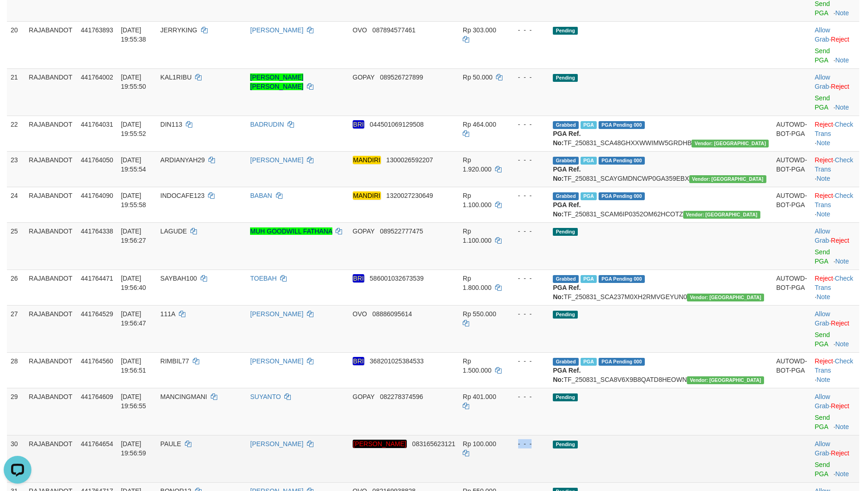
click at [616, 435] on td "Pending" at bounding box center [660, 458] width 223 height 47
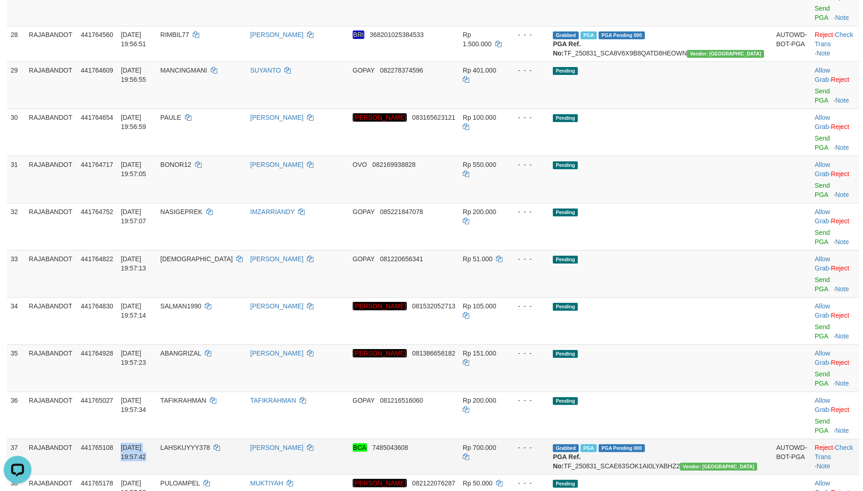
click at [237, 438] on td "LAHSKUYYY378" at bounding box center [202, 456] width 90 height 36
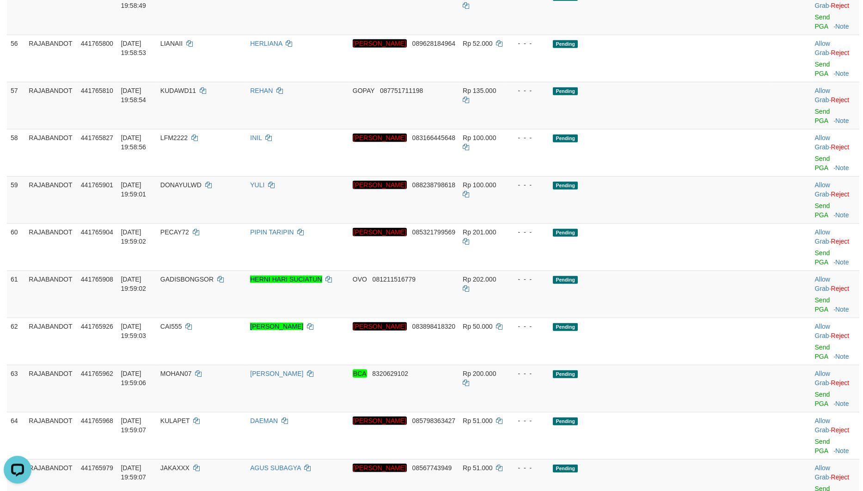
scroll to position [3000, 0]
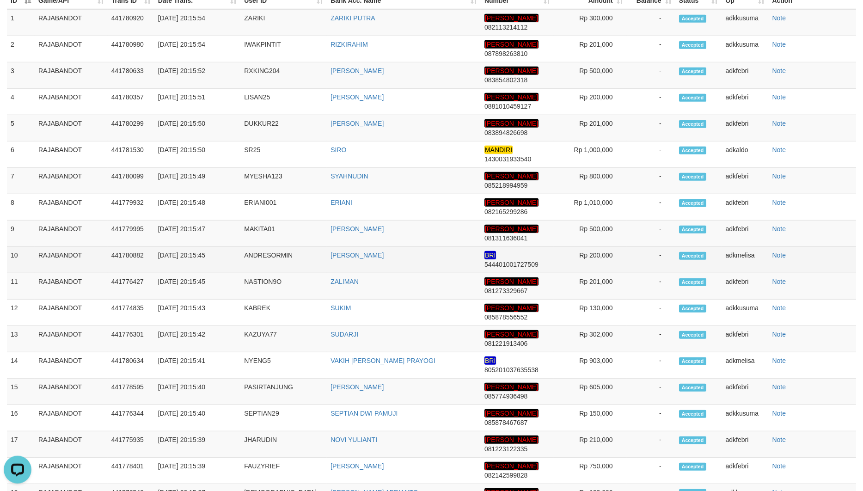
scroll to position [2933, 0]
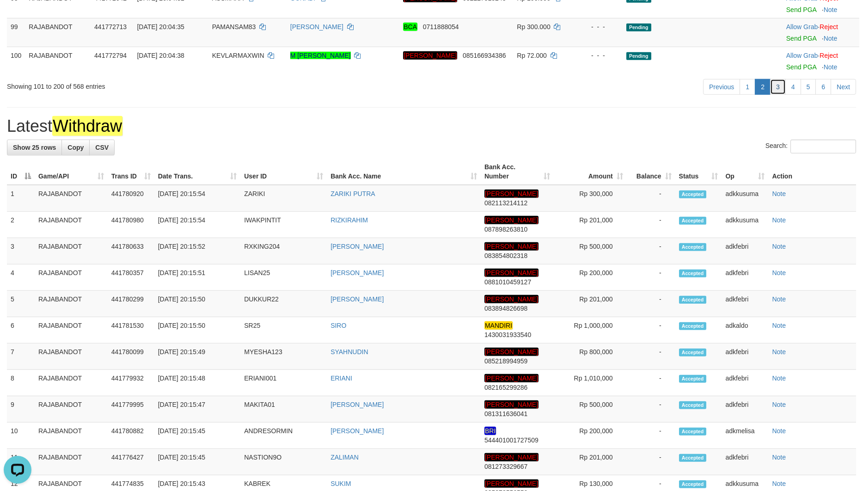
click at [778, 95] on link "3" at bounding box center [778, 87] width 16 height 16
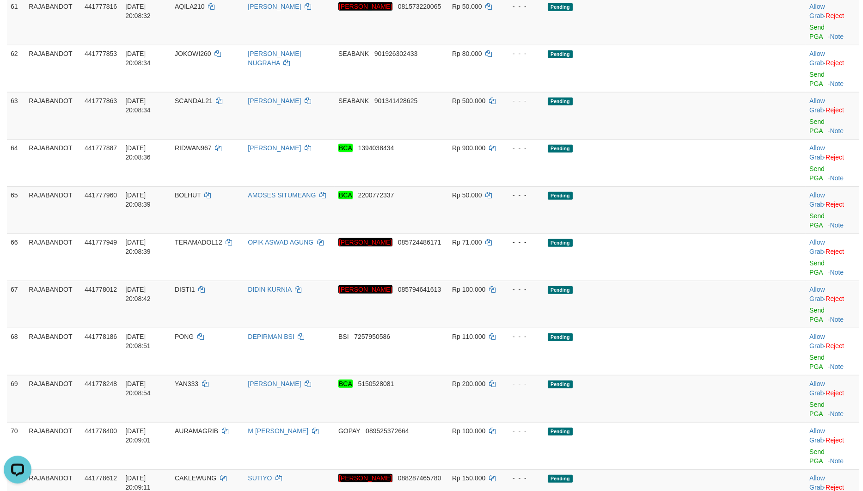
scroll to position [2972, 0]
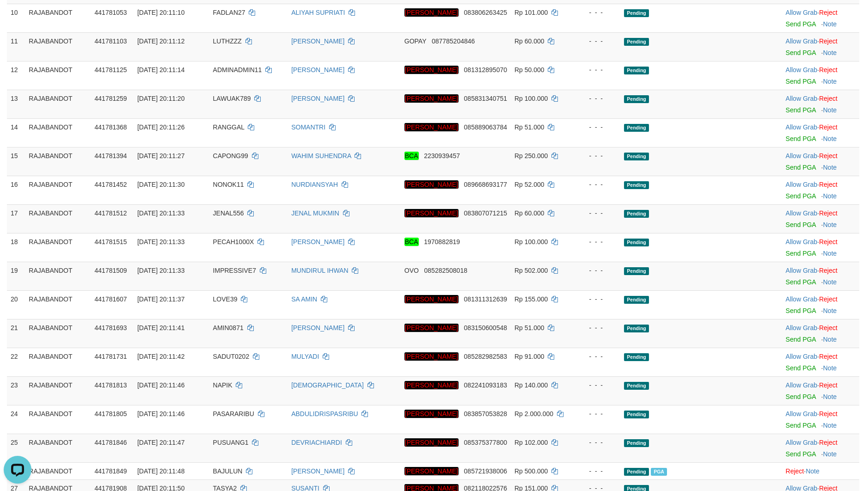
scroll to position [0, 0]
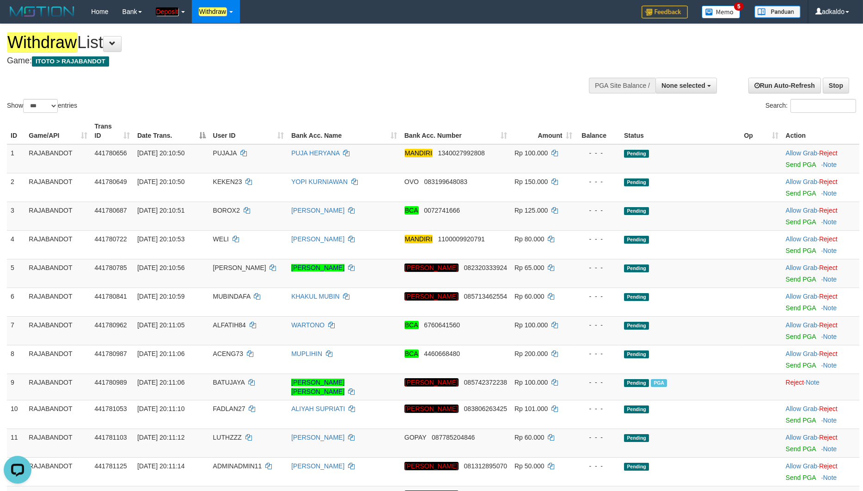
click at [651, 247] on td "Pending" at bounding box center [680, 244] width 120 height 29
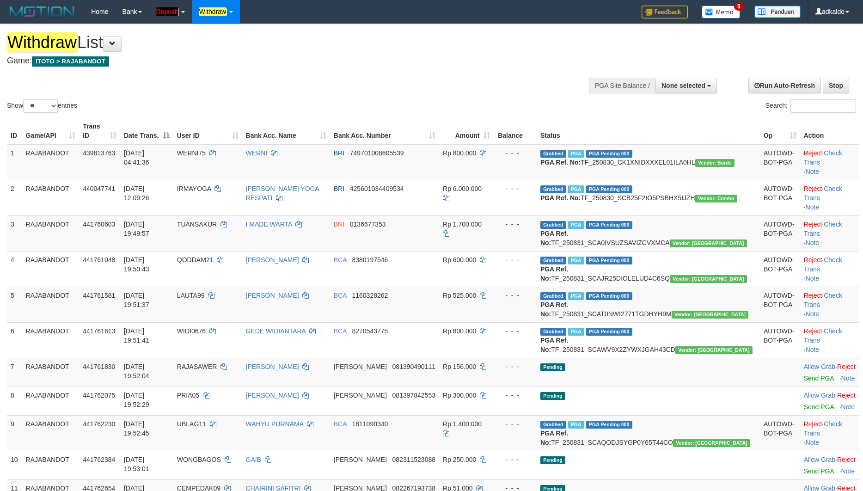
select select
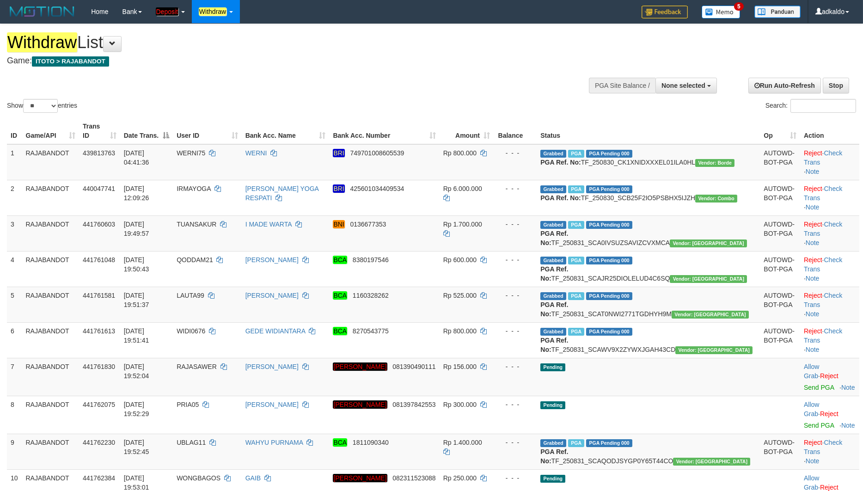
select select "***"
click option "***" at bounding box center [0, 0] width 0 height 0
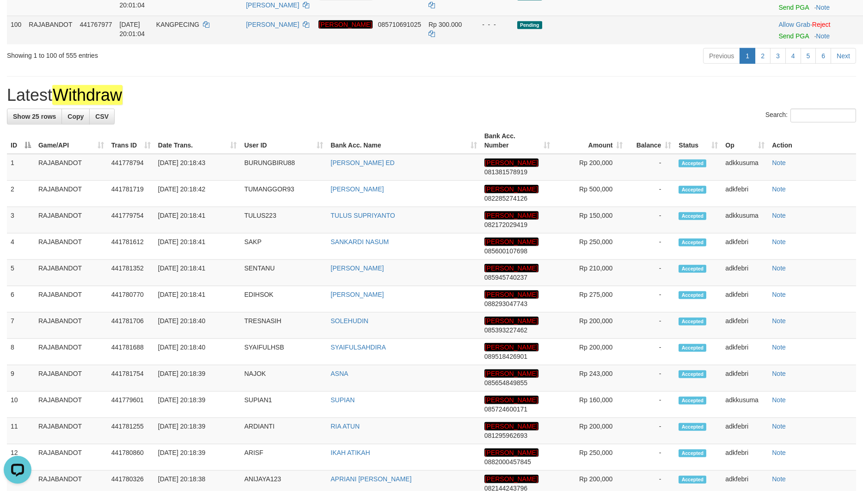
scroll to position [2674, 0]
